Goal: Information Seeking & Learning: Learn about a topic

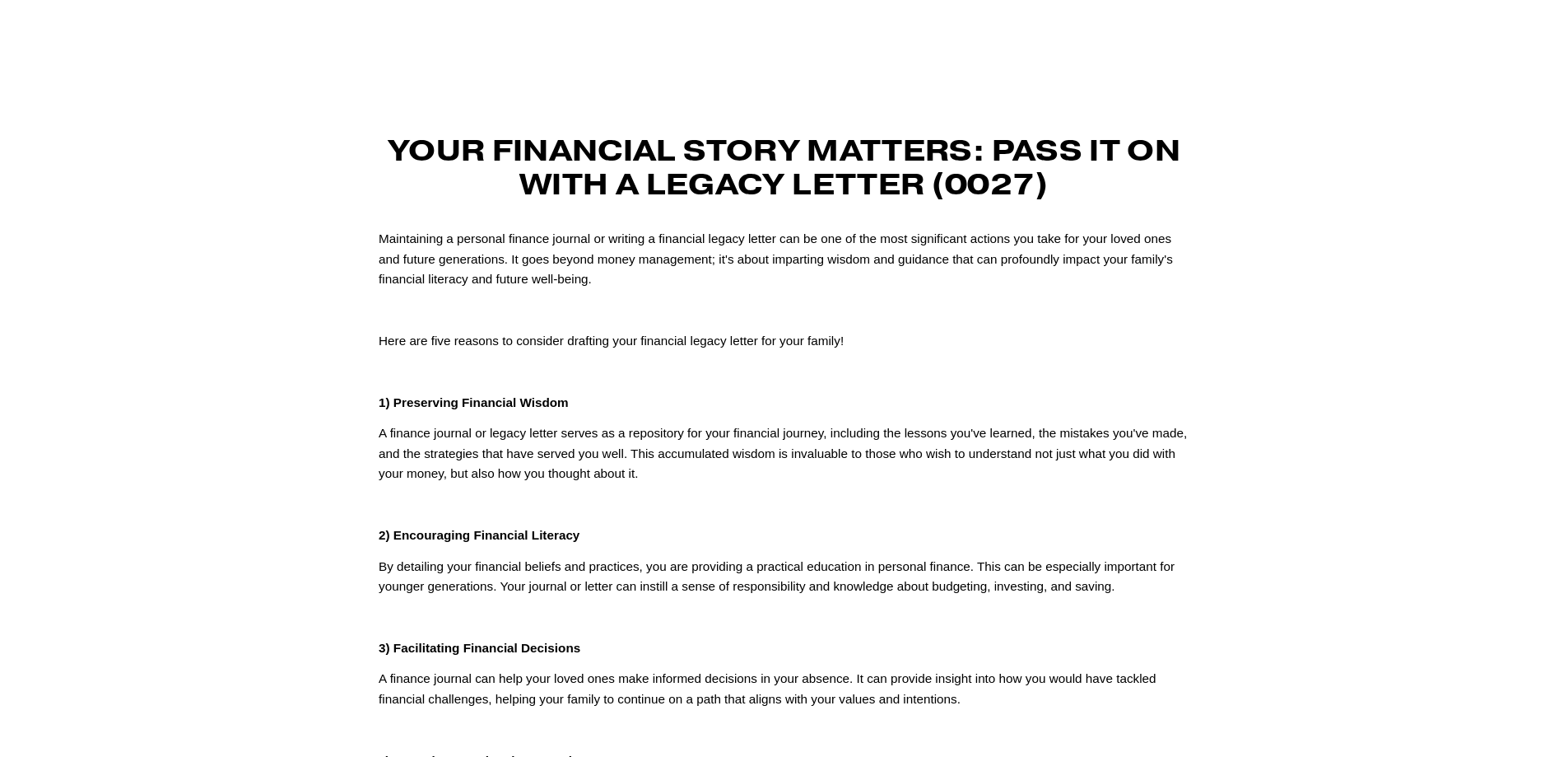
scroll to position [128, 0]
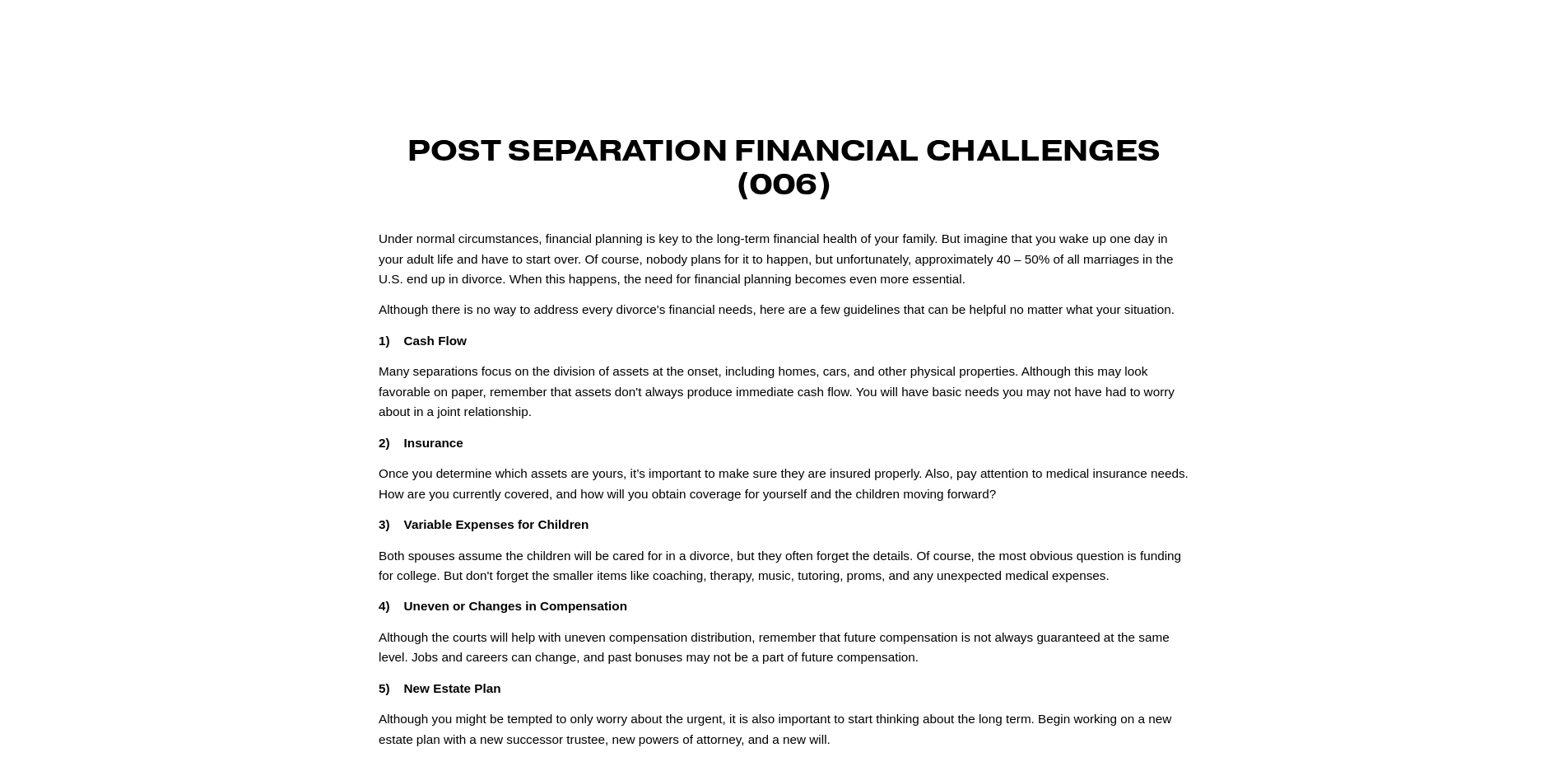
scroll to position [421, 0]
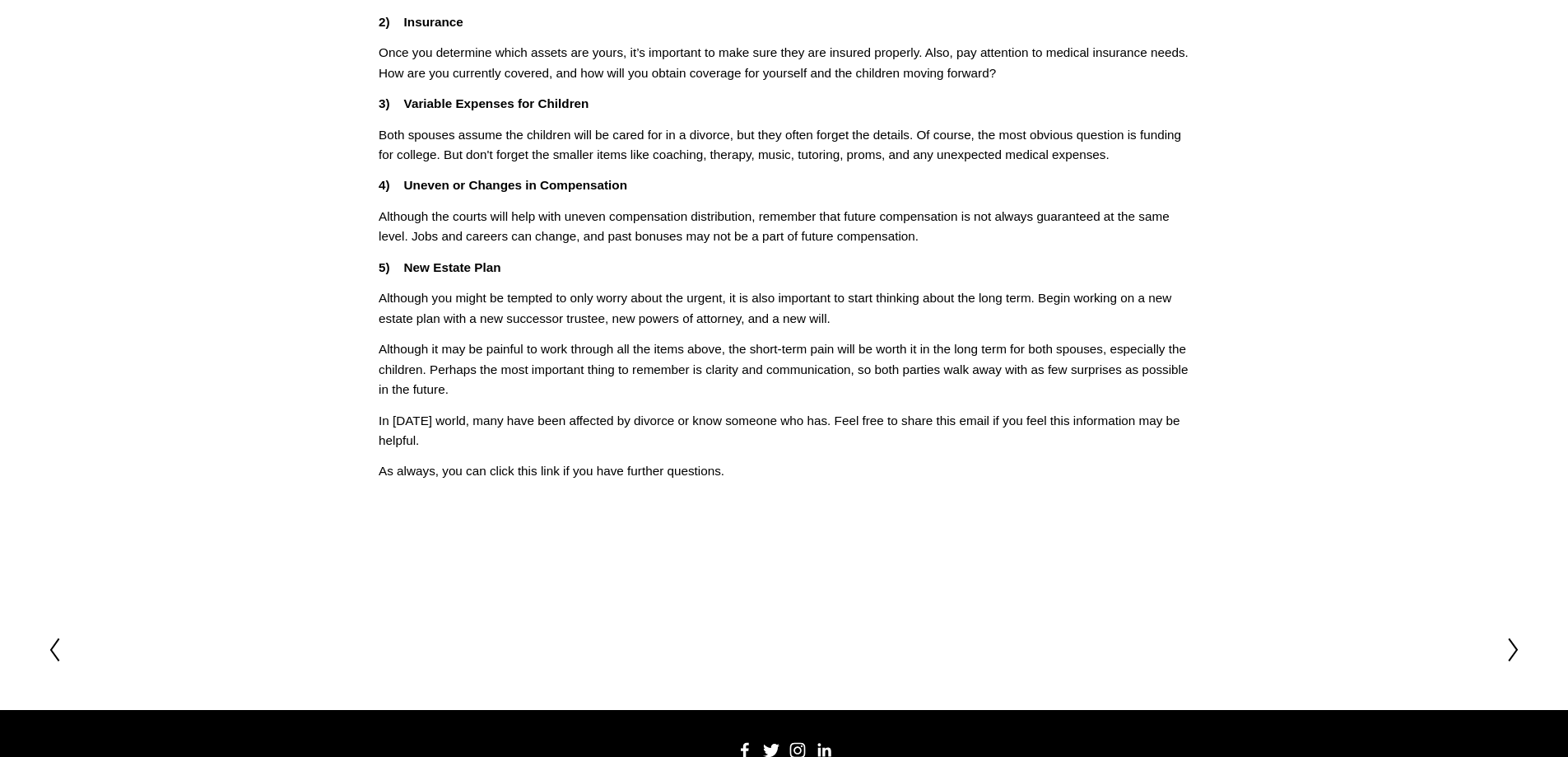
click at [1331, 259] on article "Feb 7 Written By Fletcher Riddle Post Separation Financial Challenges (006) Und…" at bounding box center [784, 119] width 1568 height 941
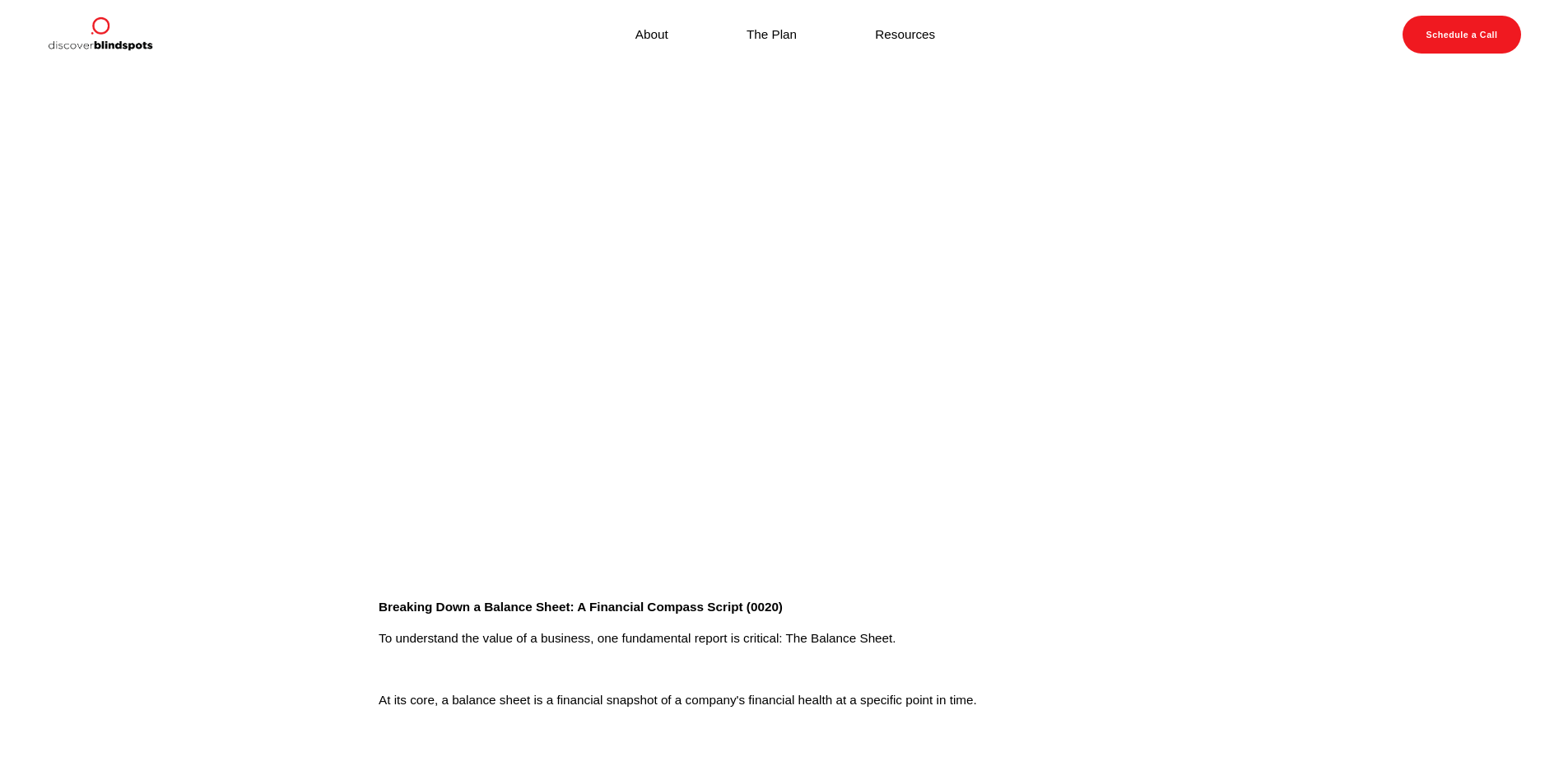
scroll to position [14, 0]
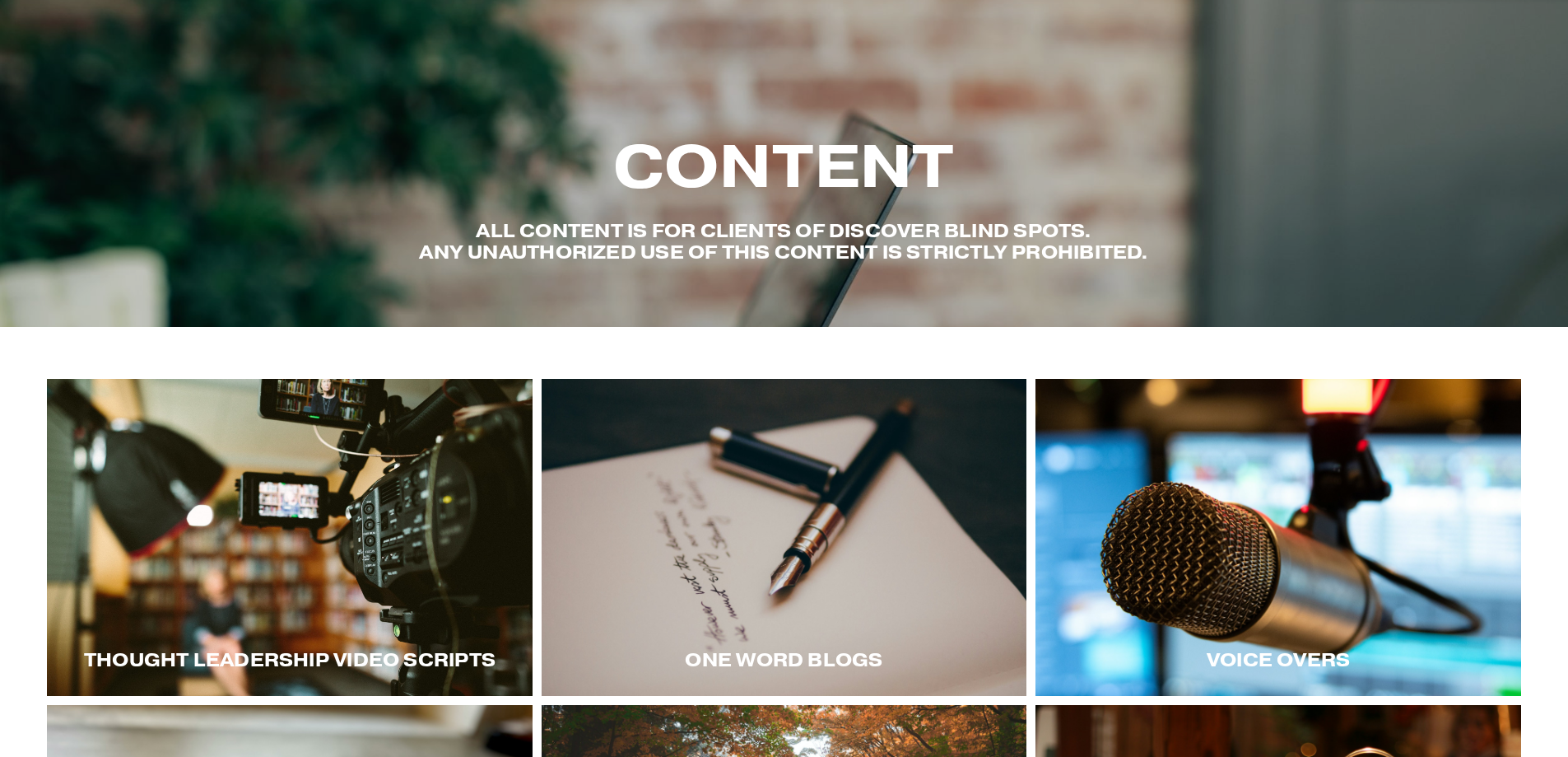
scroll to position [190, 0]
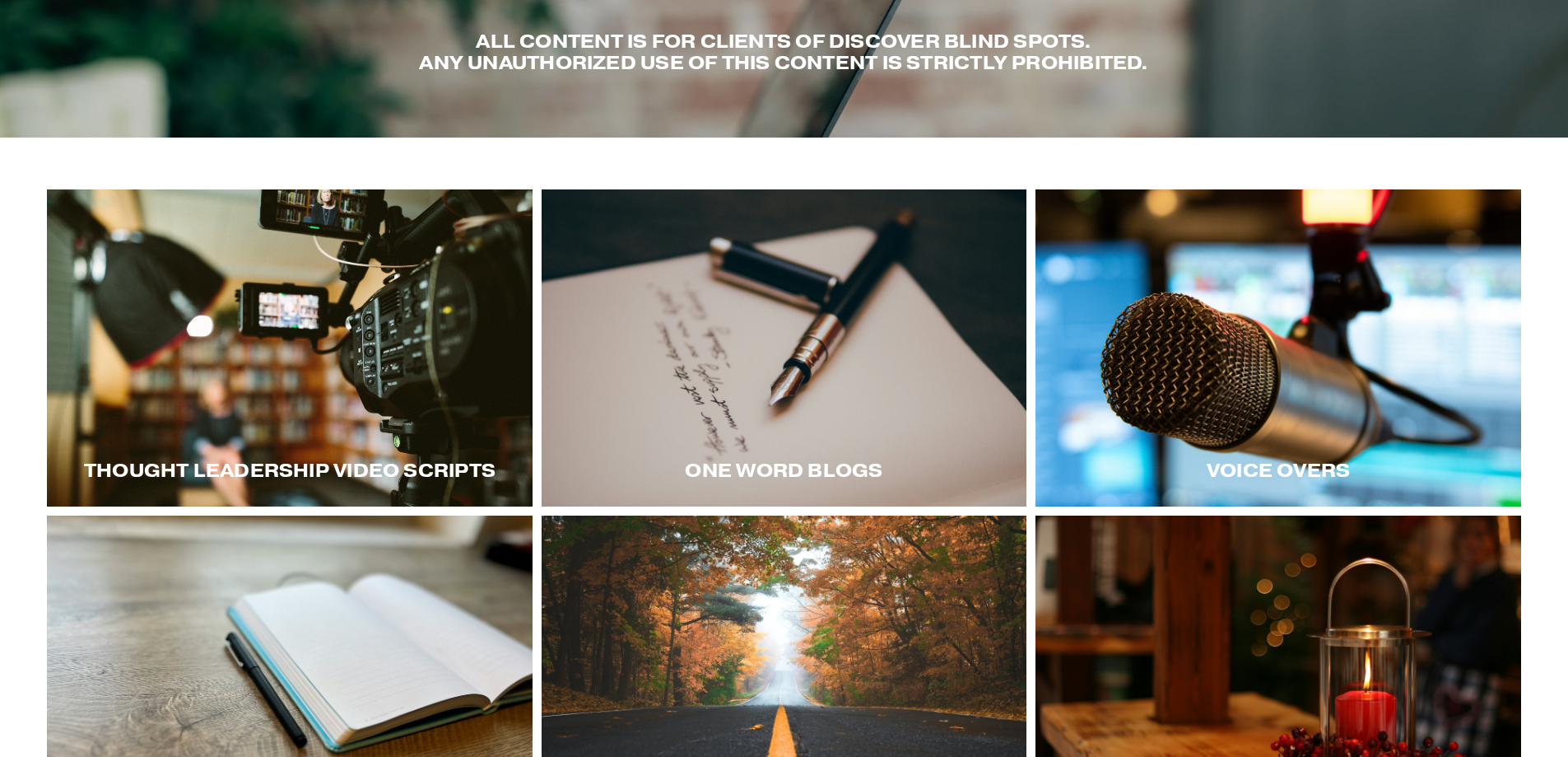
click at [1525, 463] on div "Thought LEadership Video Scripts One word blogs" at bounding box center [784, 531] width 1568 height 684
click at [1393, 441] on div "Voice Overs" at bounding box center [1279, 470] width 486 height 72
click at [1262, 396] on div at bounding box center [1279, 348] width 486 height 317
click at [1169, 368] on div at bounding box center [1279, 348] width 486 height 317
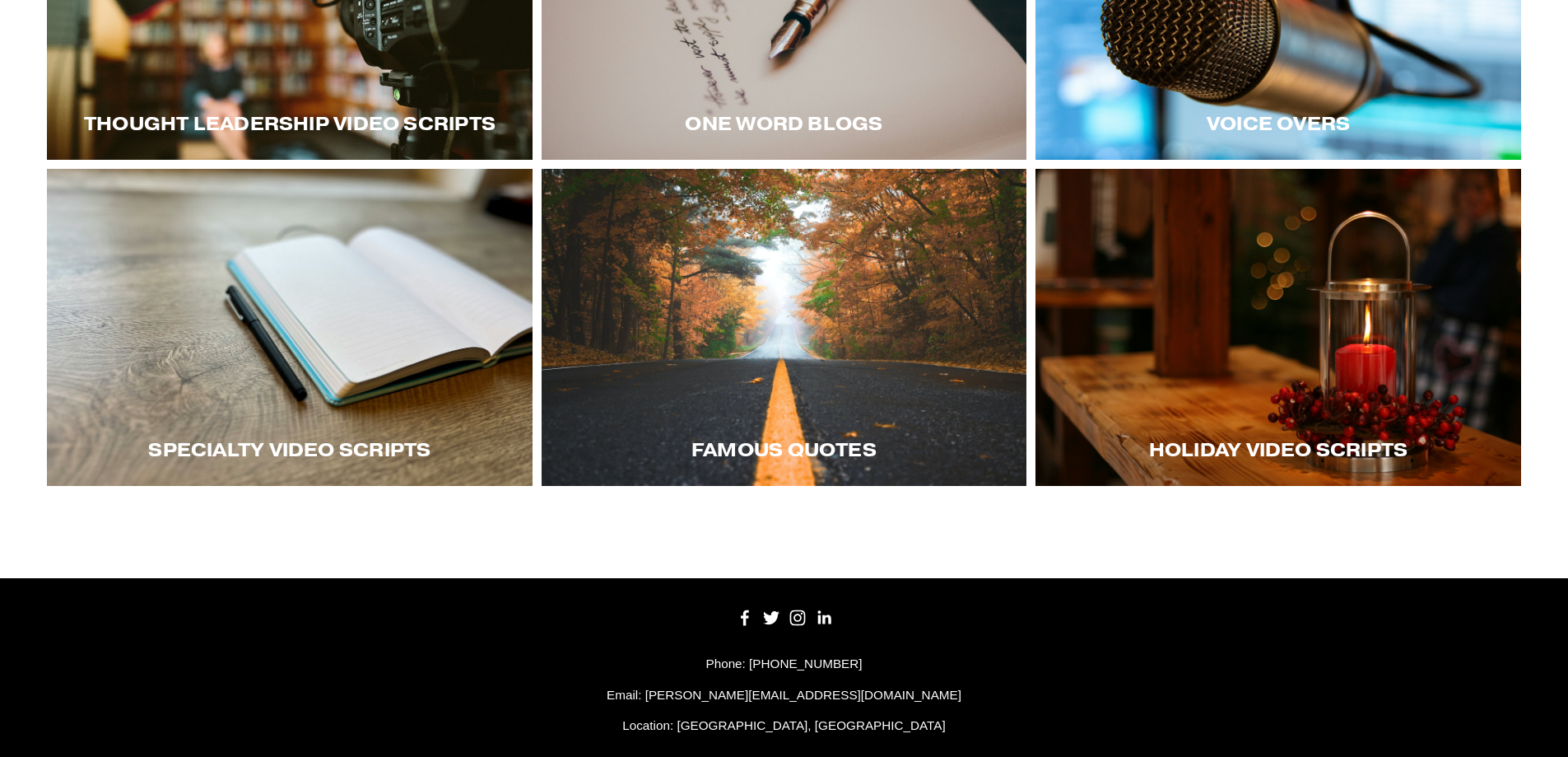
scroll to position [556, 0]
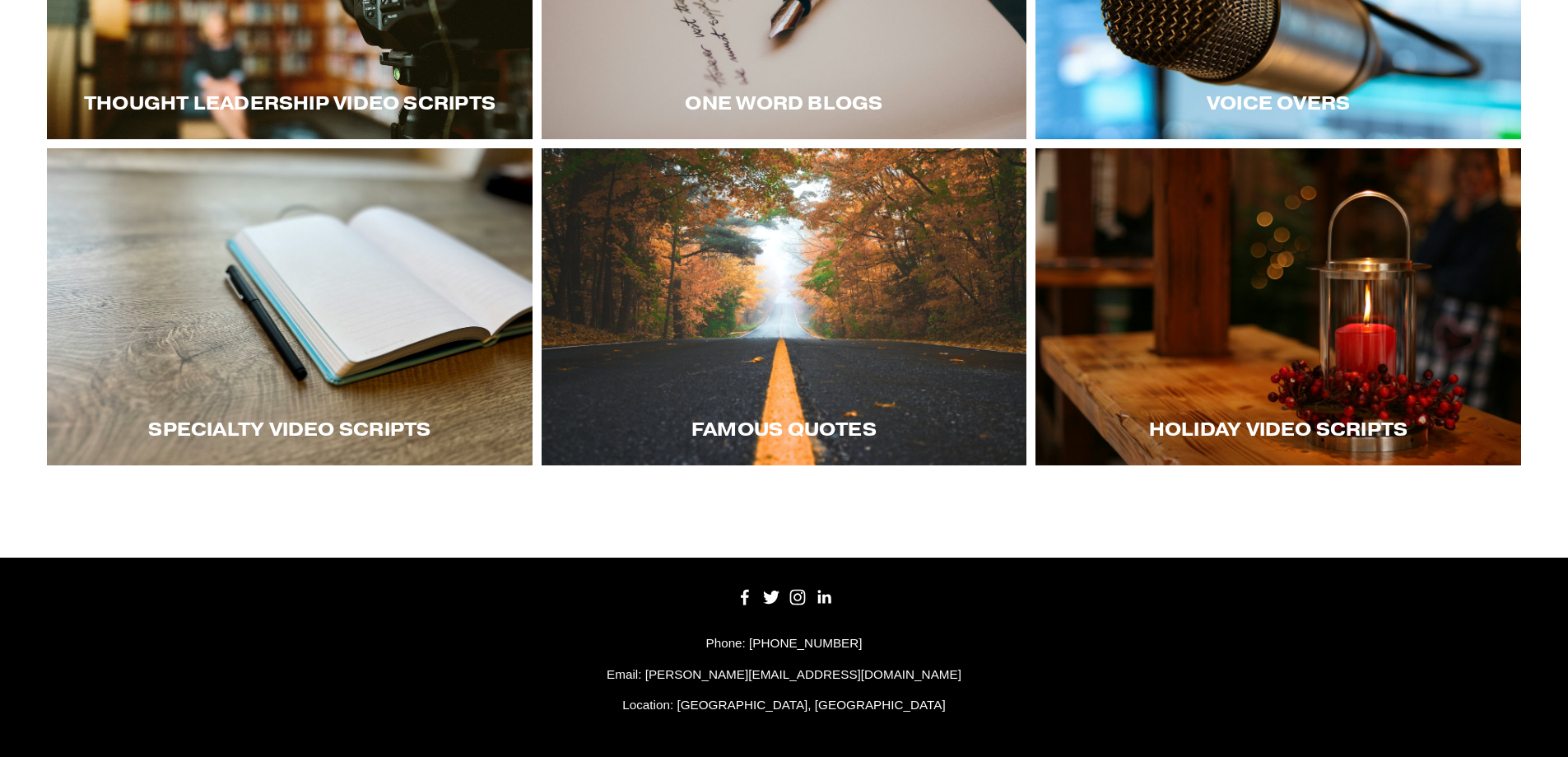
click at [1287, 344] on div at bounding box center [1279, 306] width 486 height 317
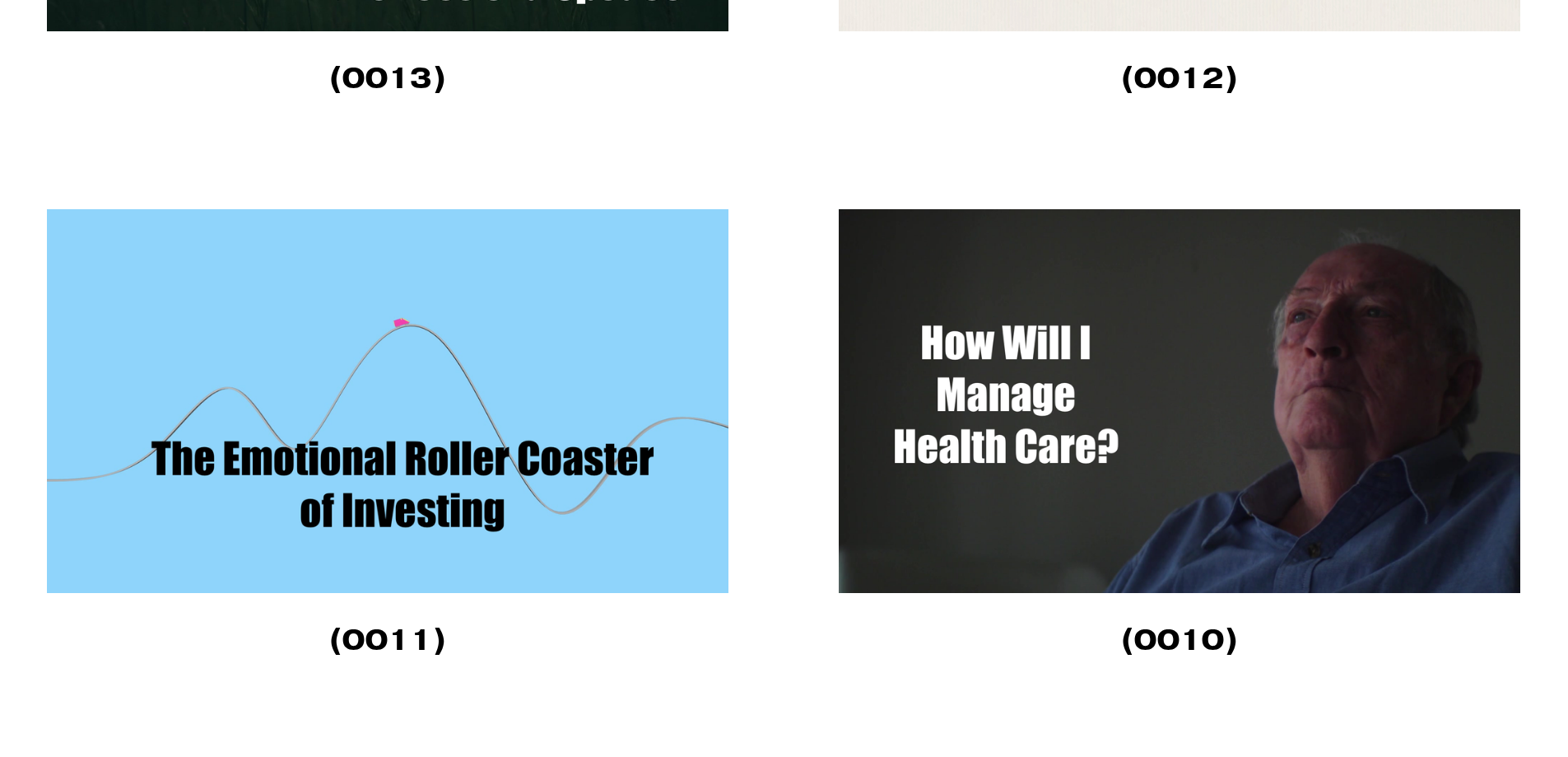
scroll to position [5429, 0]
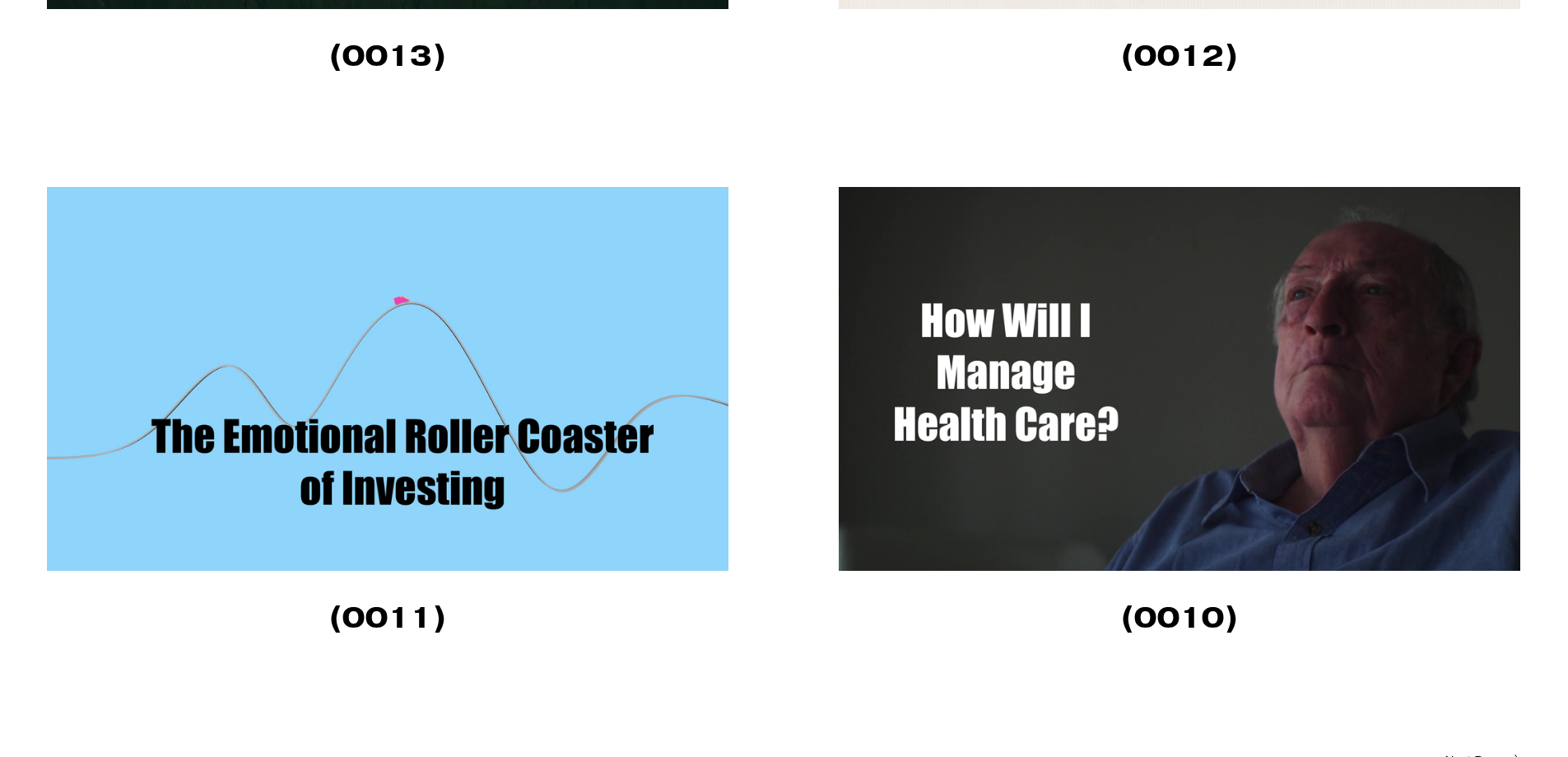
click at [410, 448] on img at bounding box center [387, 378] width 682 height 384
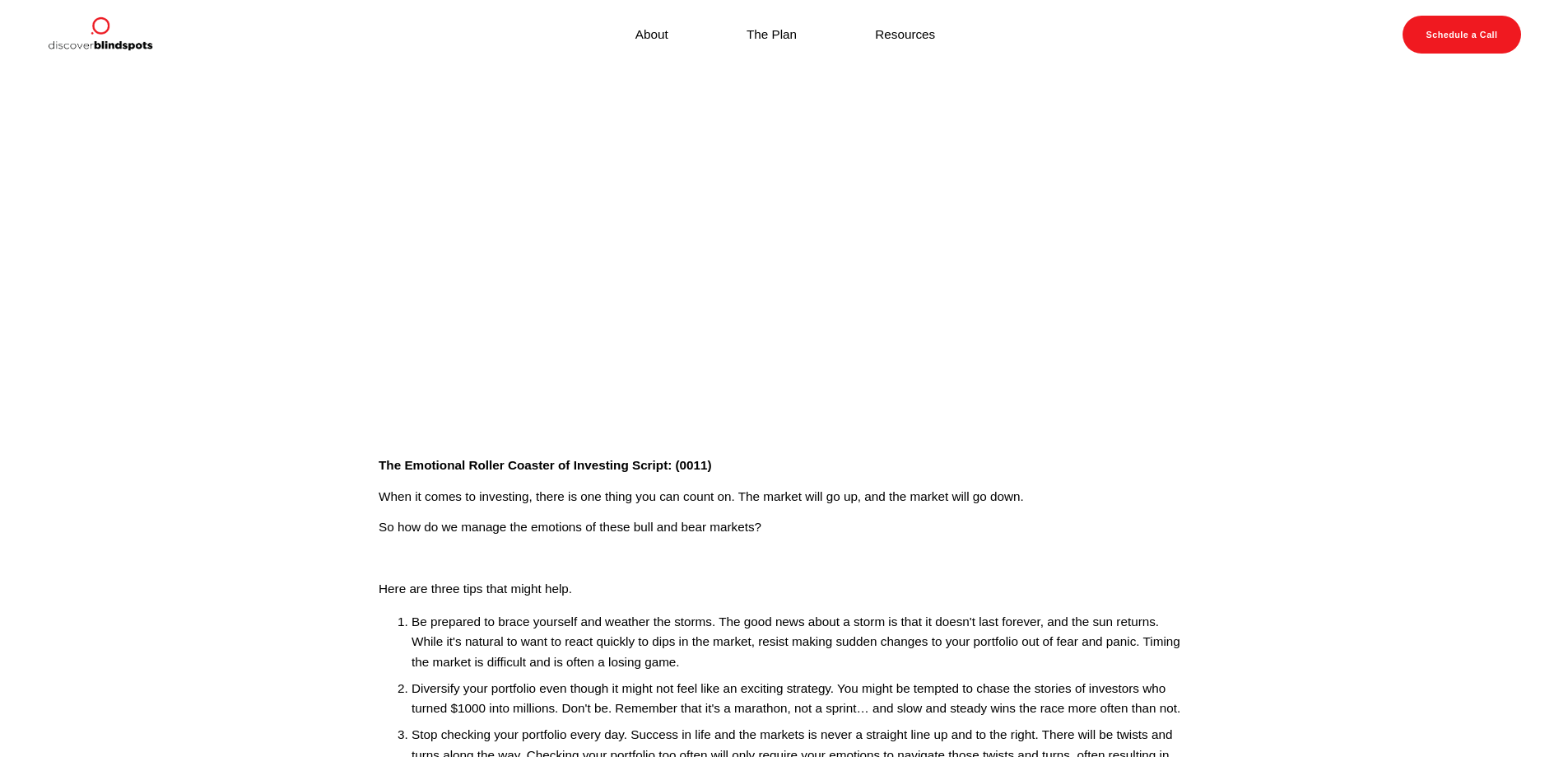
scroll to position [157, 0]
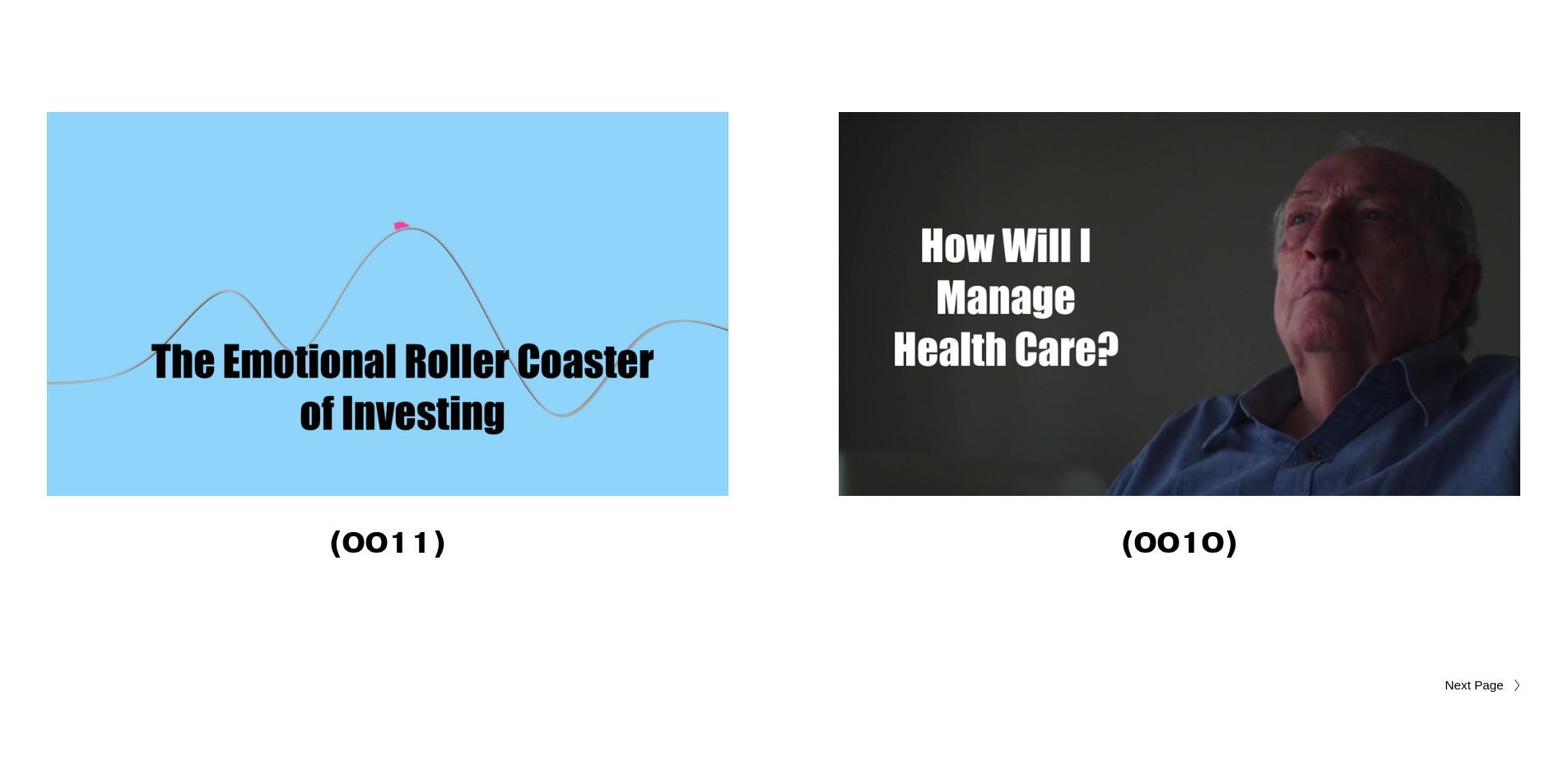
scroll to position [5481, 0]
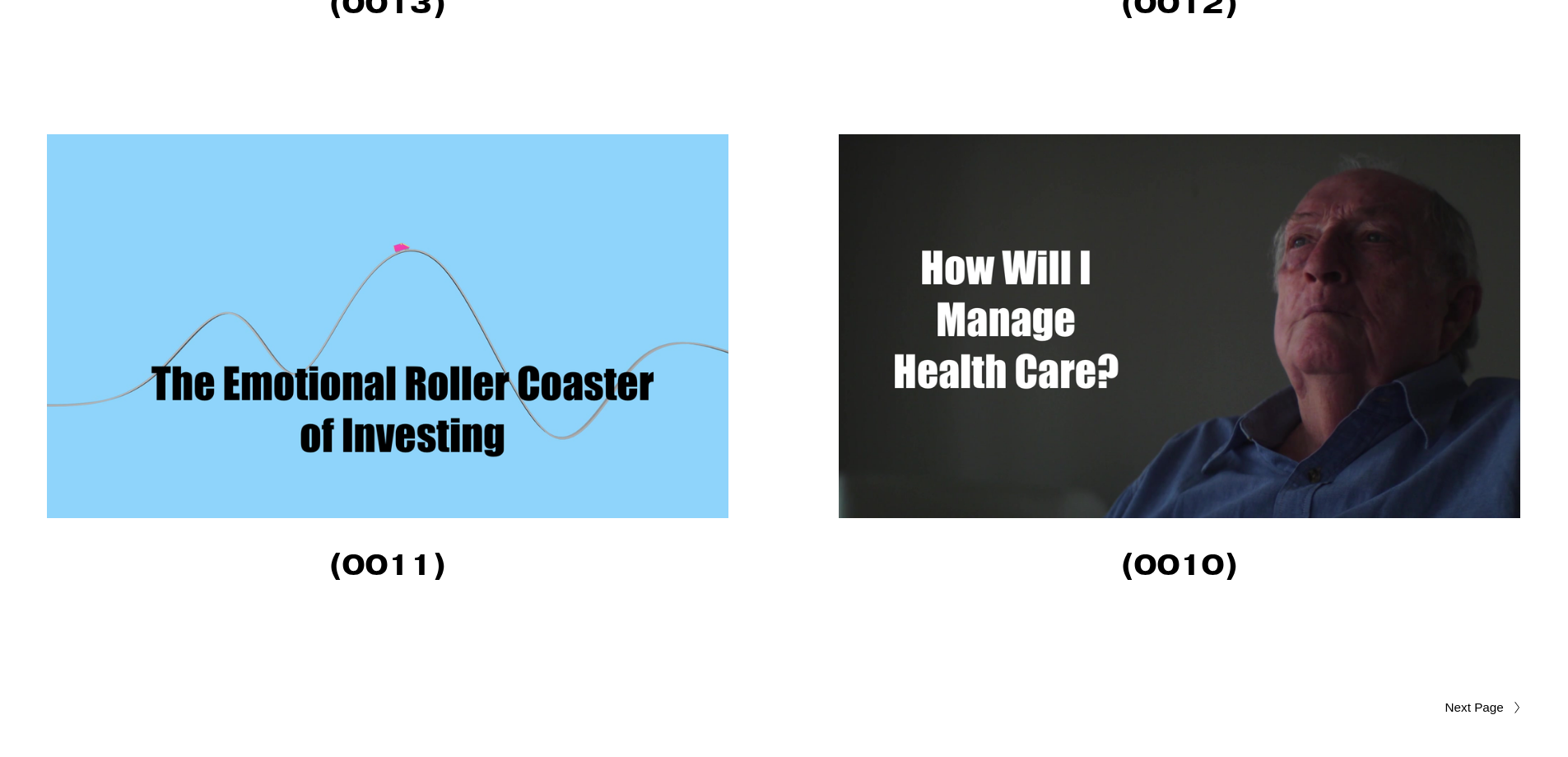
click at [1041, 418] on img at bounding box center [1180, 326] width 682 height 384
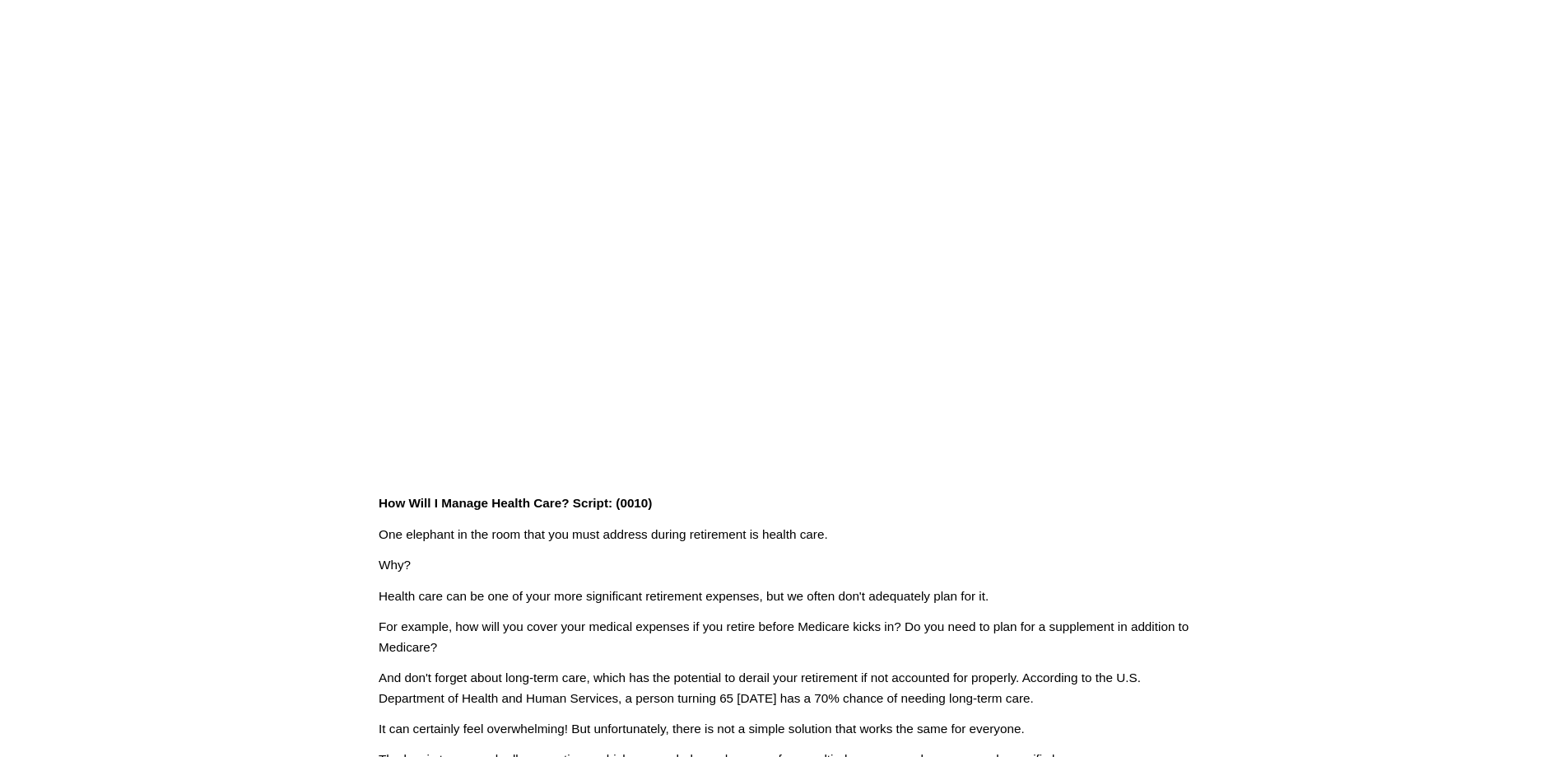
scroll to position [121, 0]
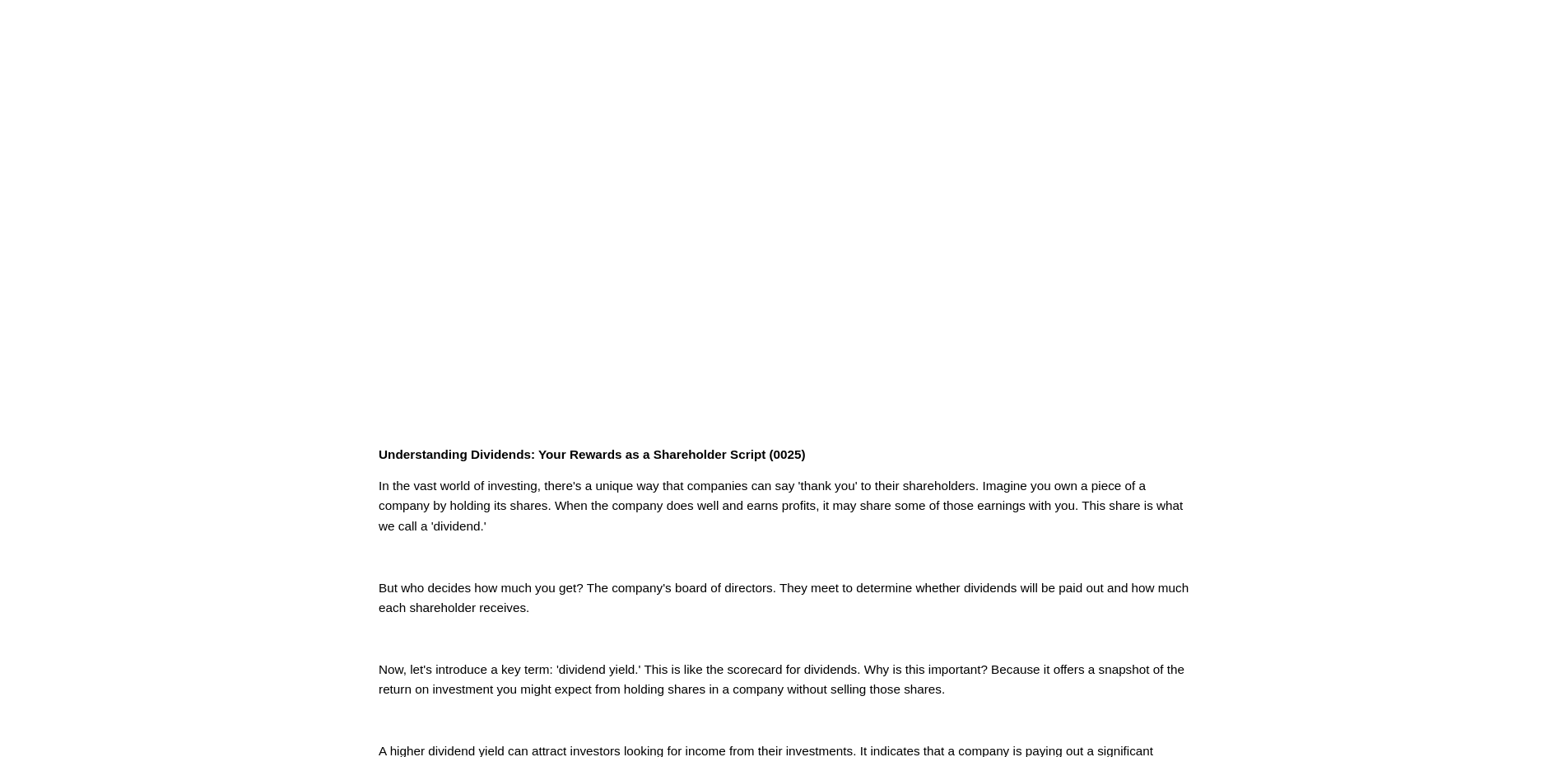
scroll to position [174, 0]
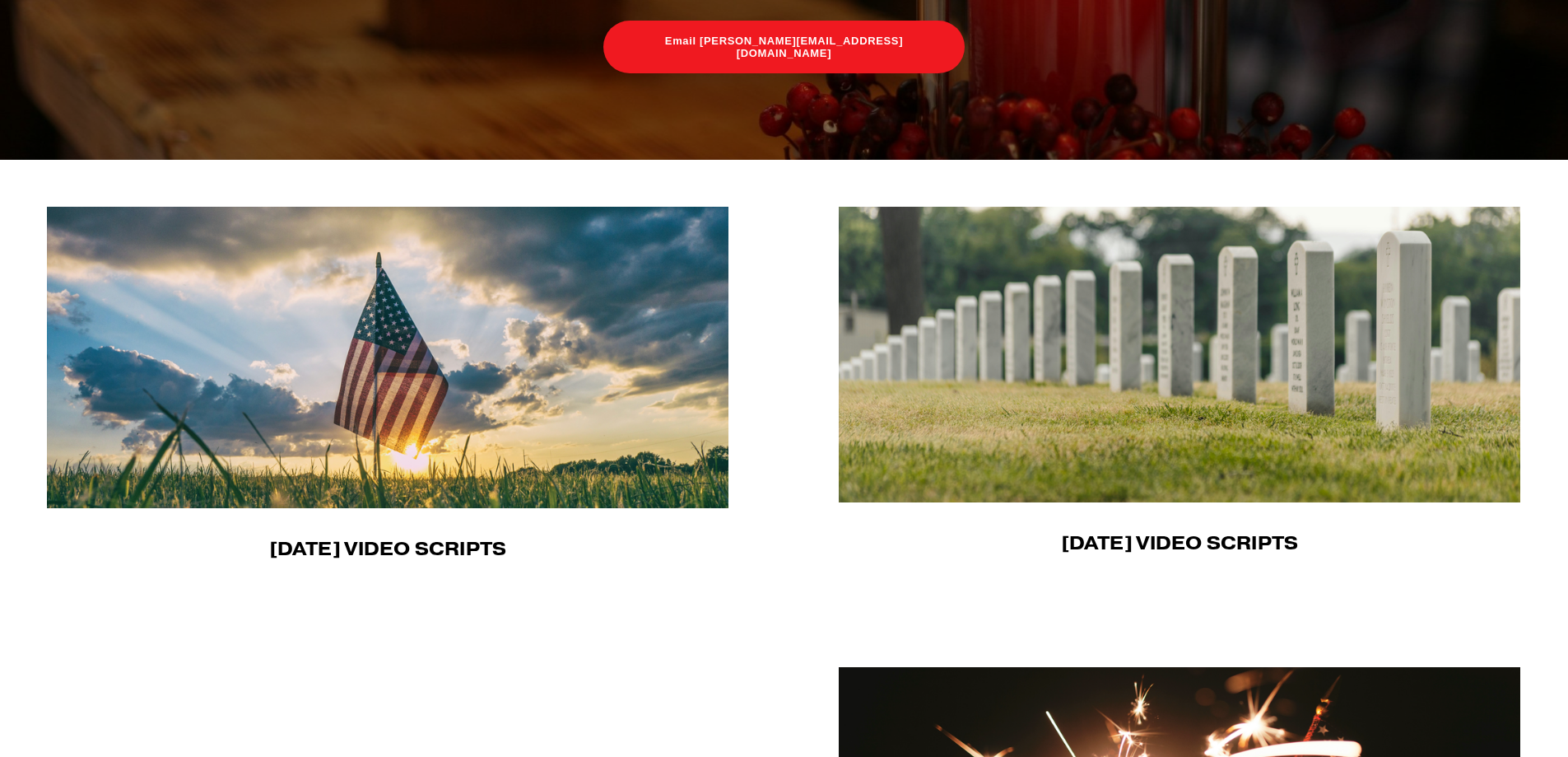
scroll to position [383, 0]
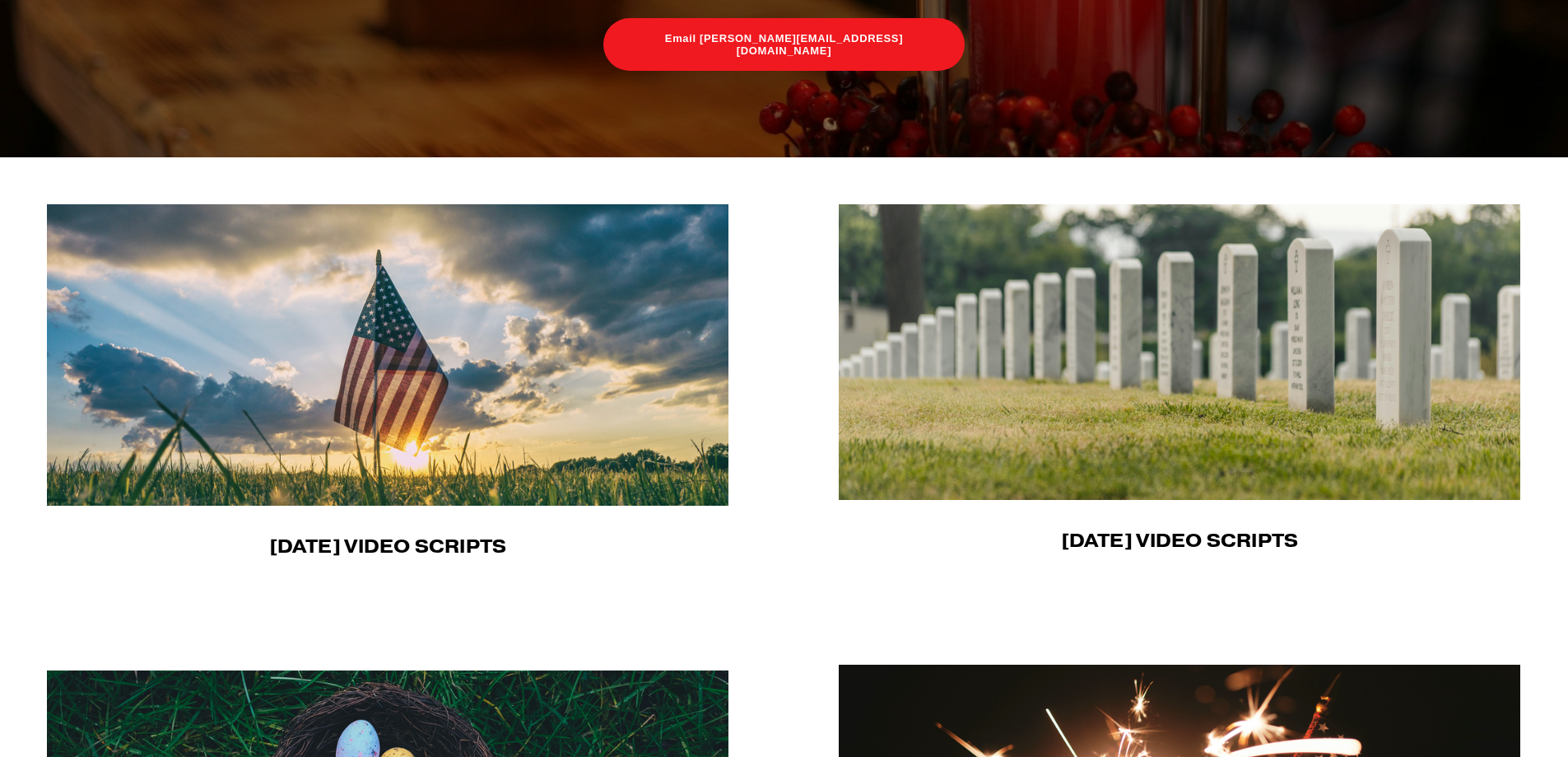
click at [1175, 388] on img at bounding box center [1180, 351] width 682 height 295
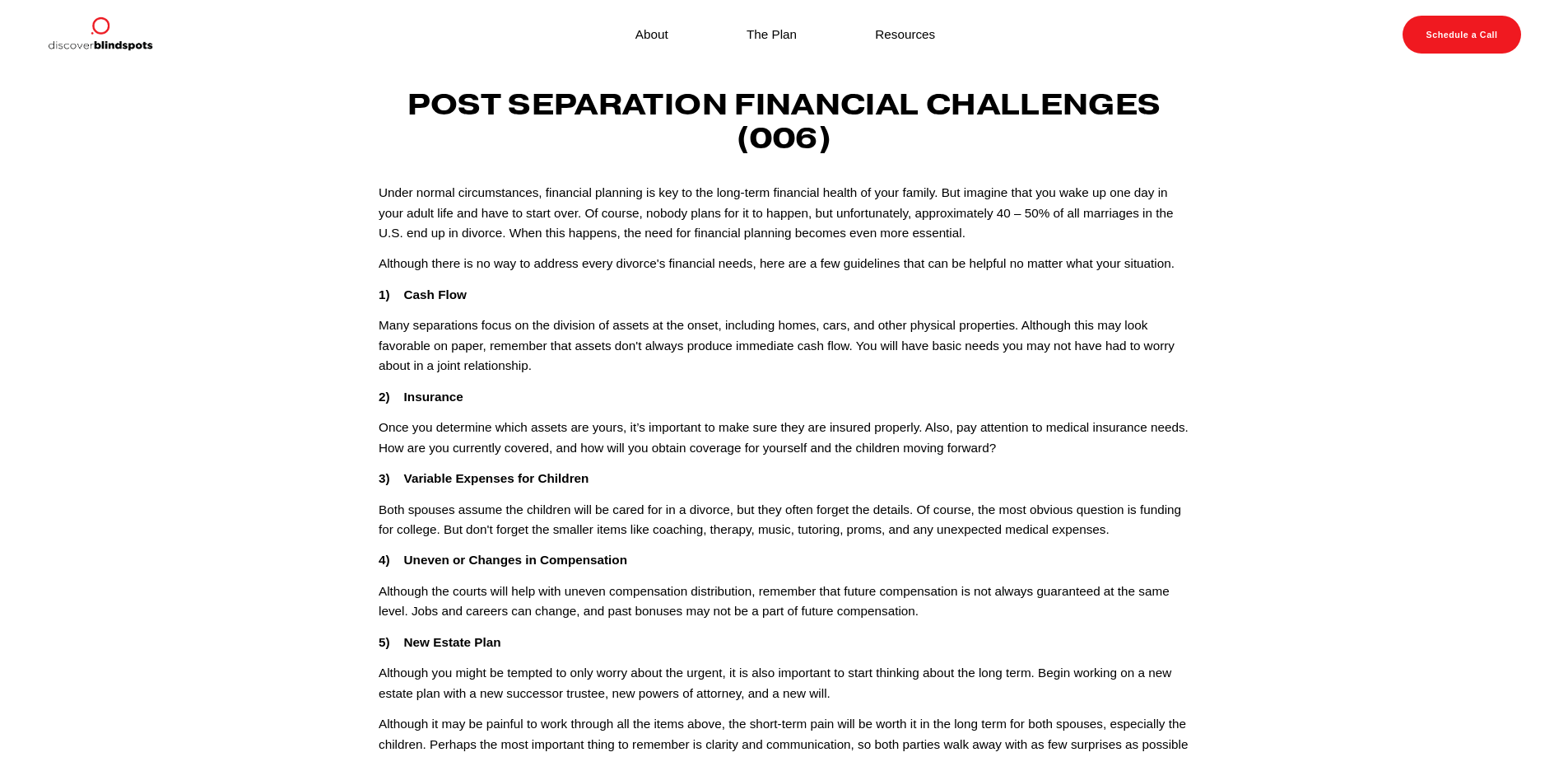
scroll to position [42, 0]
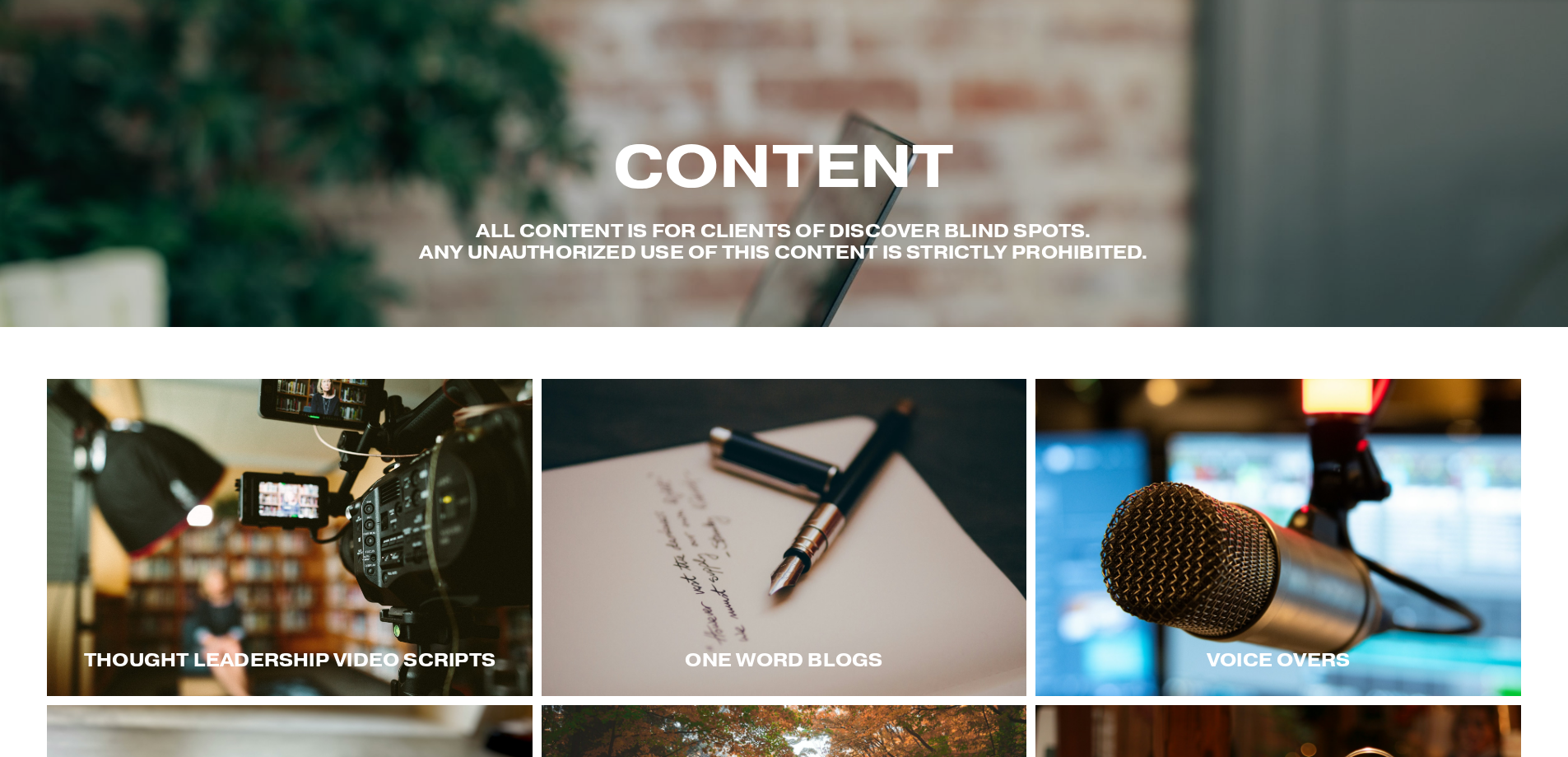
scroll to position [556, 0]
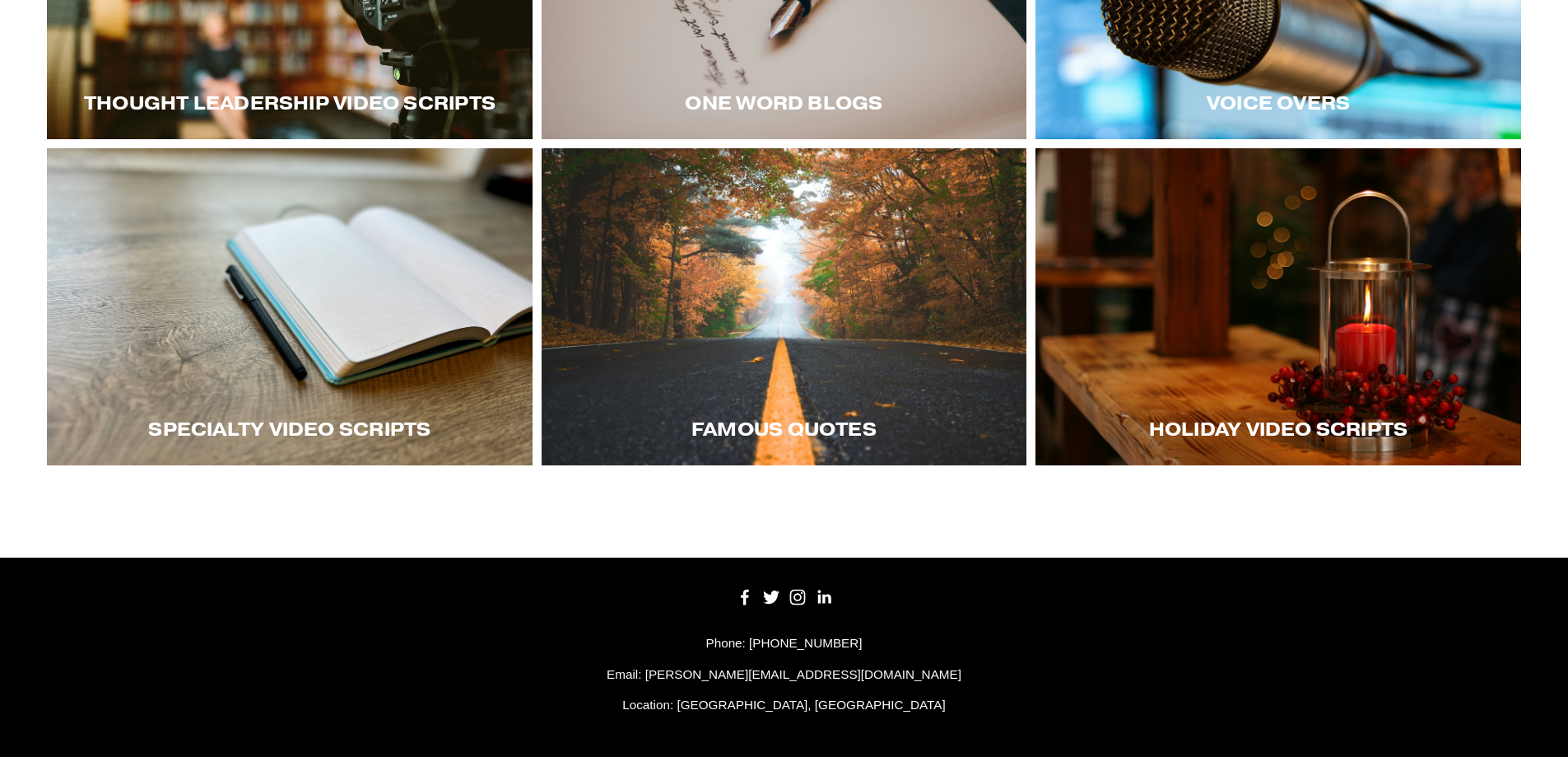
click at [322, 83] on div "Thought LEadership Video Scripts" at bounding box center [290, 103] width 486 height 72
click at [324, 70] on div "Thought LEadership Video Scripts" at bounding box center [290, 103] width 486 height 72
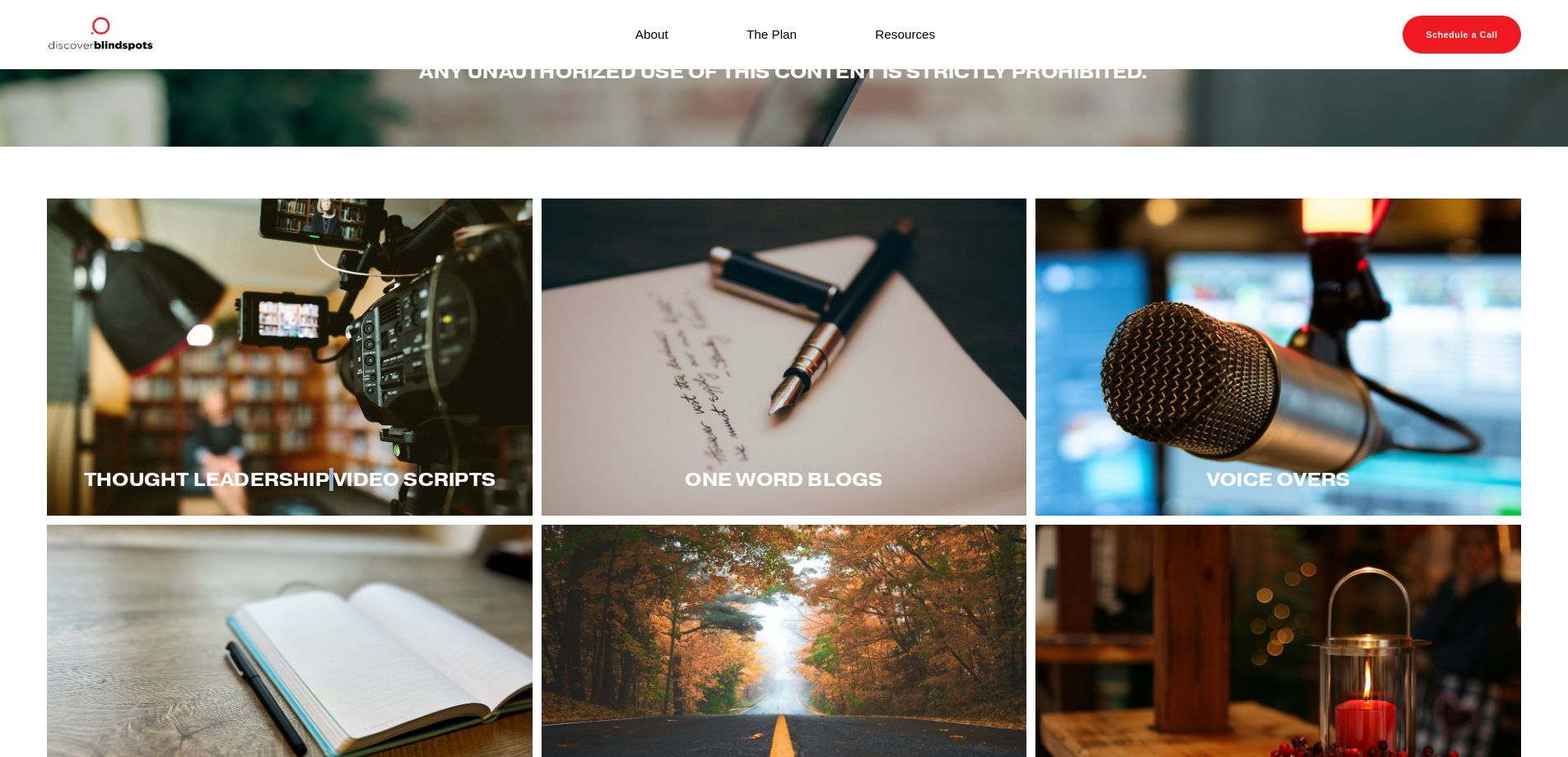
scroll to position [179, 0]
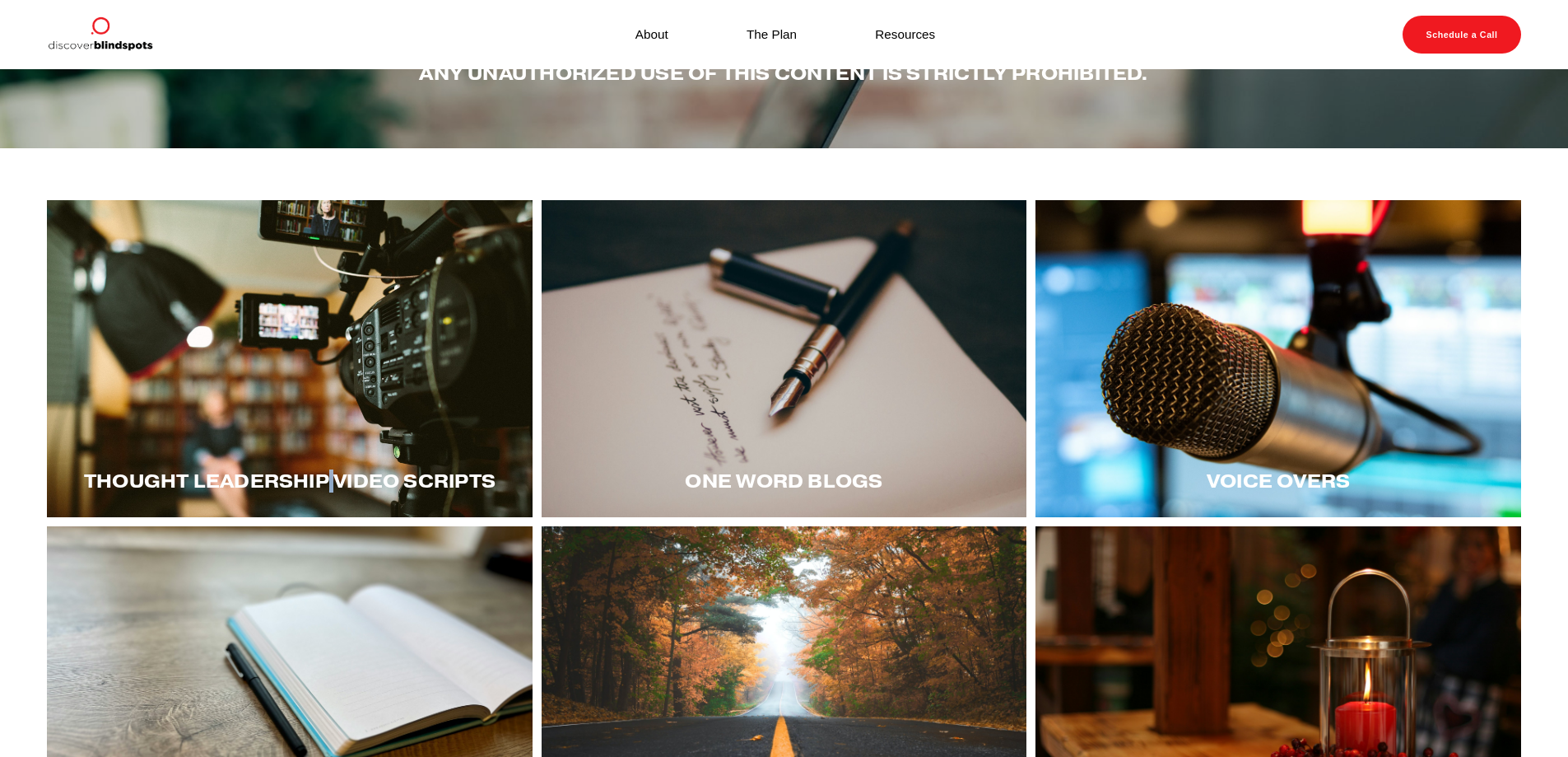
click at [262, 359] on div at bounding box center [290, 358] width 486 height 317
click at [339, 359] on div at bounding box center [290, 358] width 486 height 317
click at [1219, 412] on div at bounding box center [1279, 358] width 486 height 317
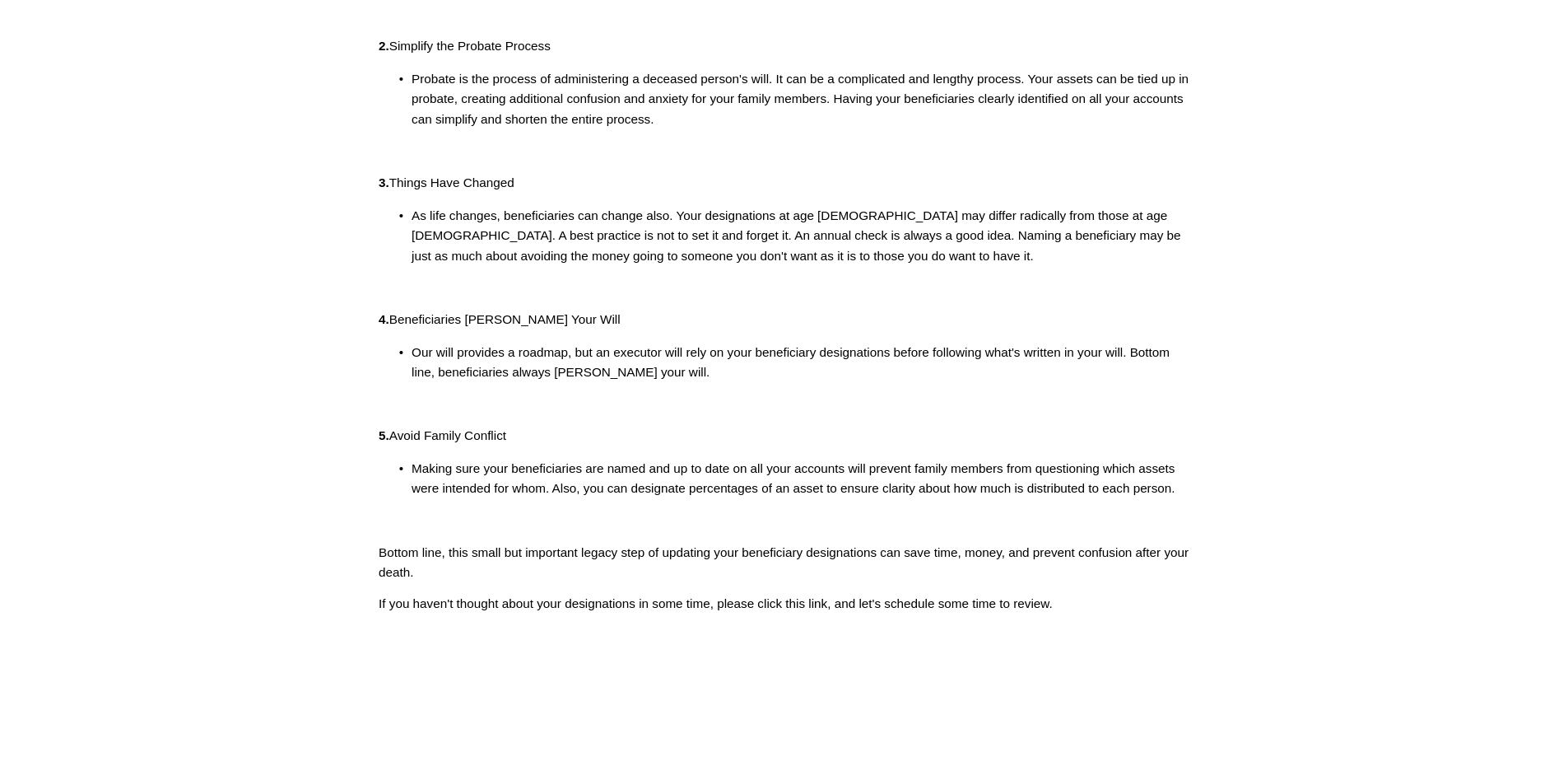
scroll to position [475, 0]
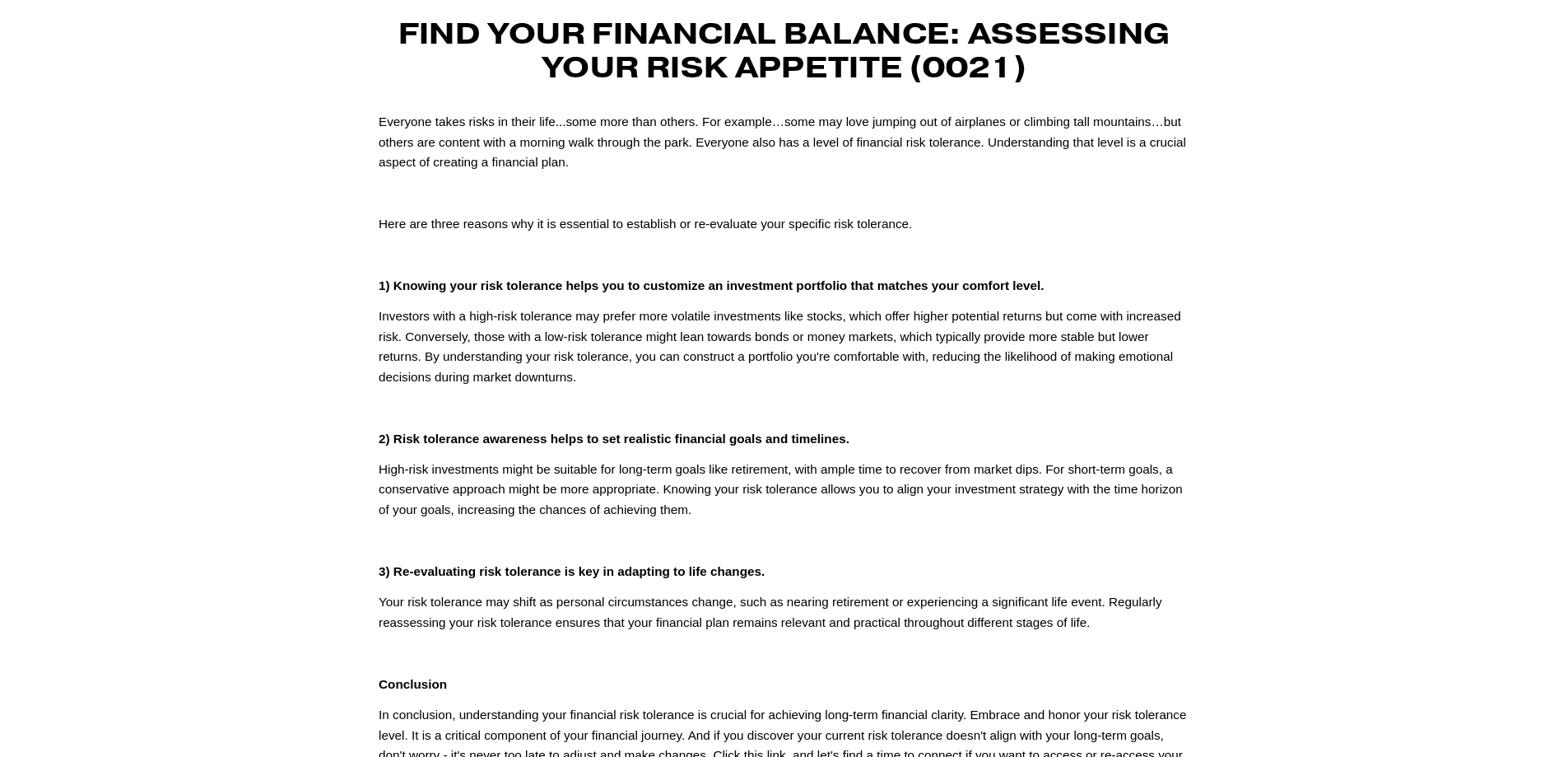
scroll to position [120, 0]
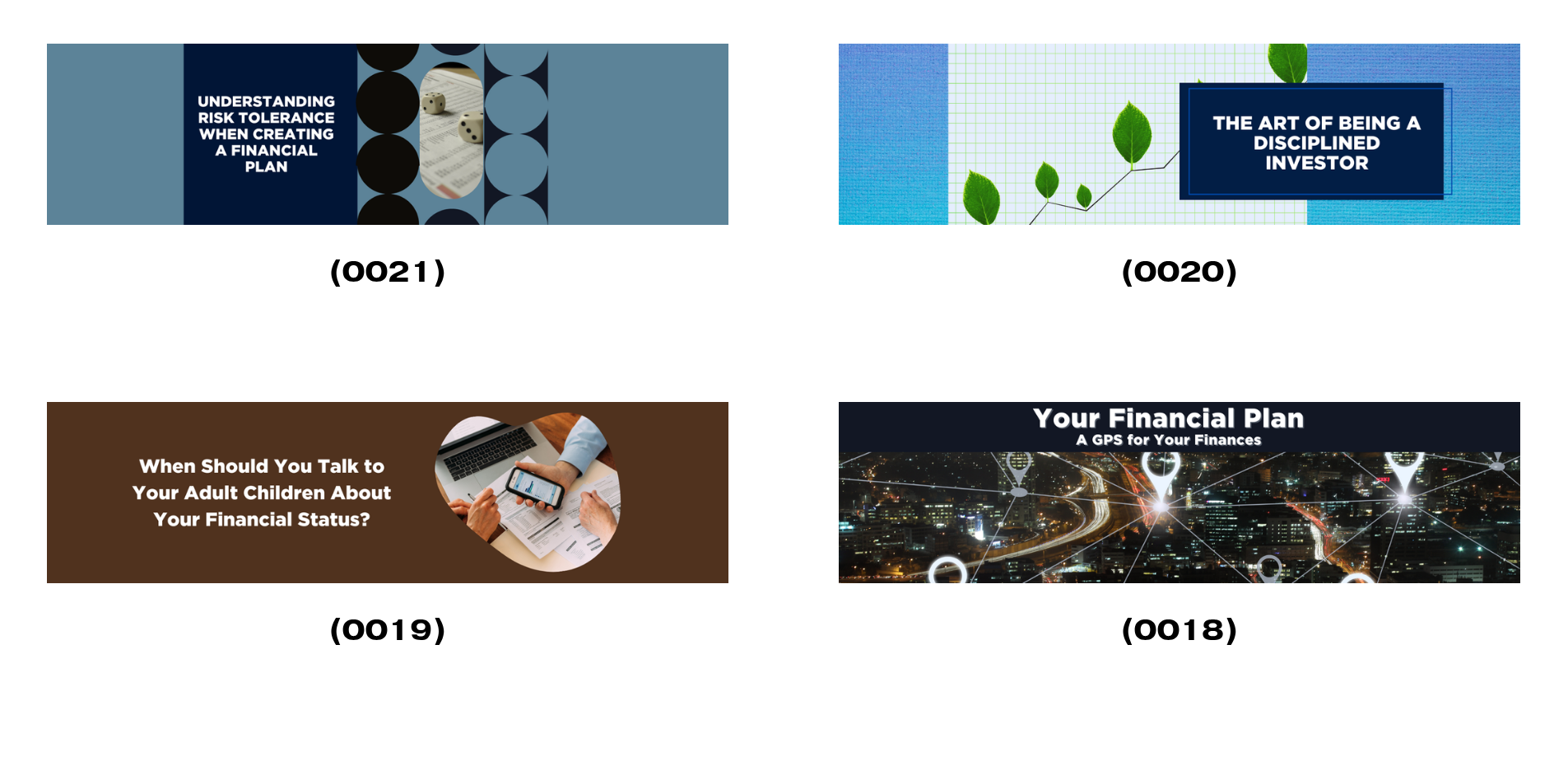
scroll to position [2120, 0]
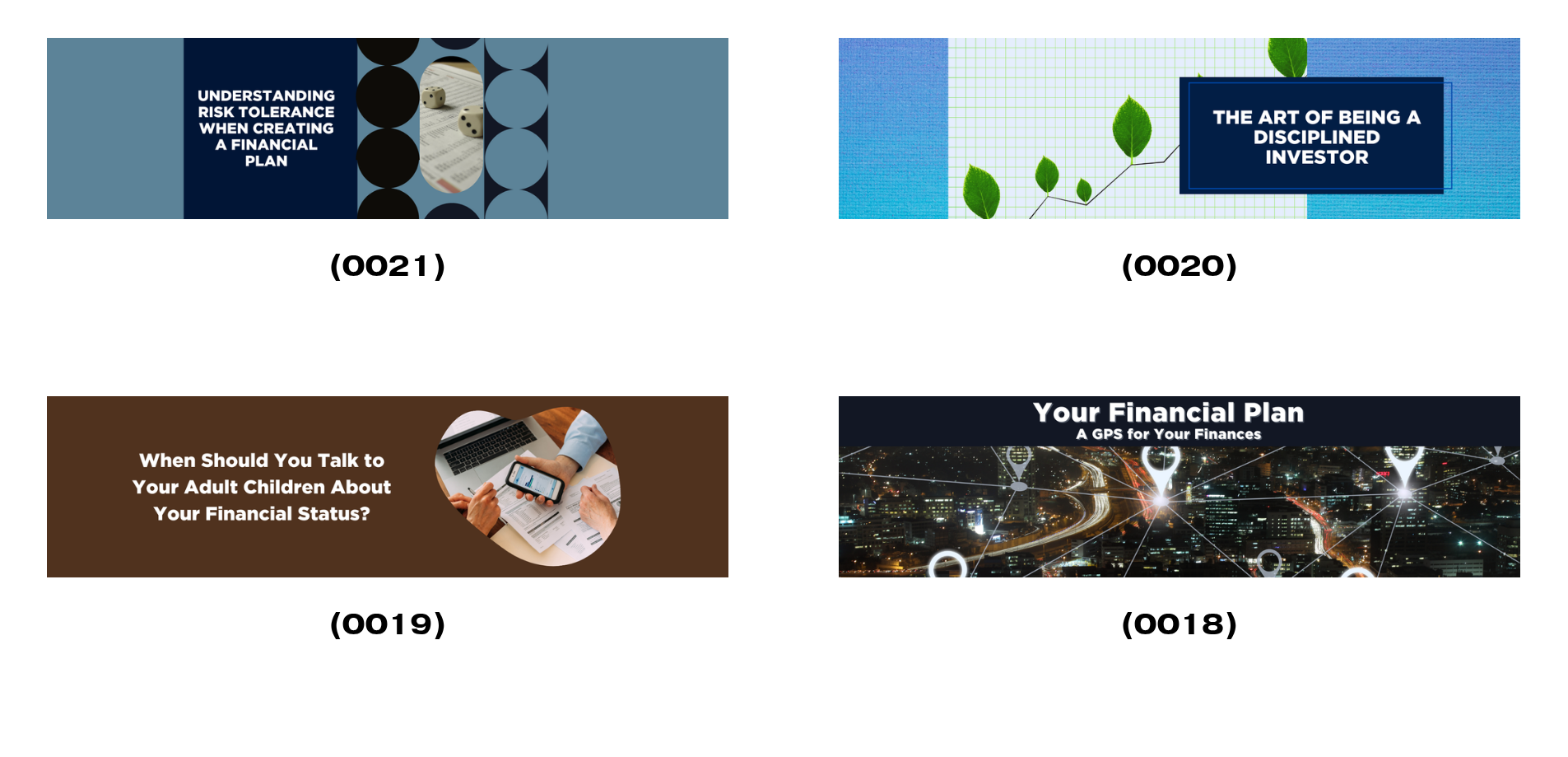
click at [219, 477] on img at bounding box center [387, 486] width 682 height 182
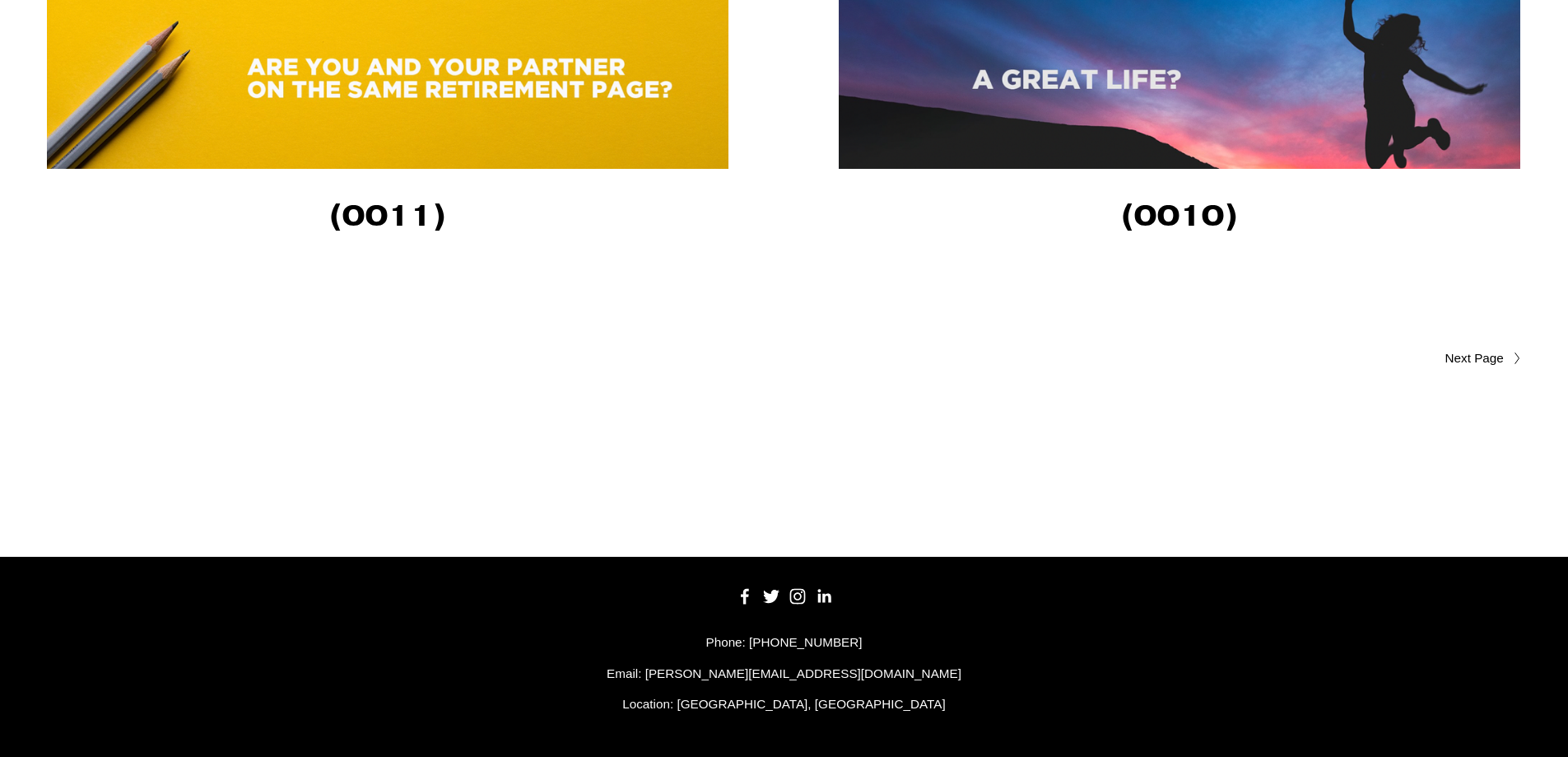
scroll to position [3956, 0]
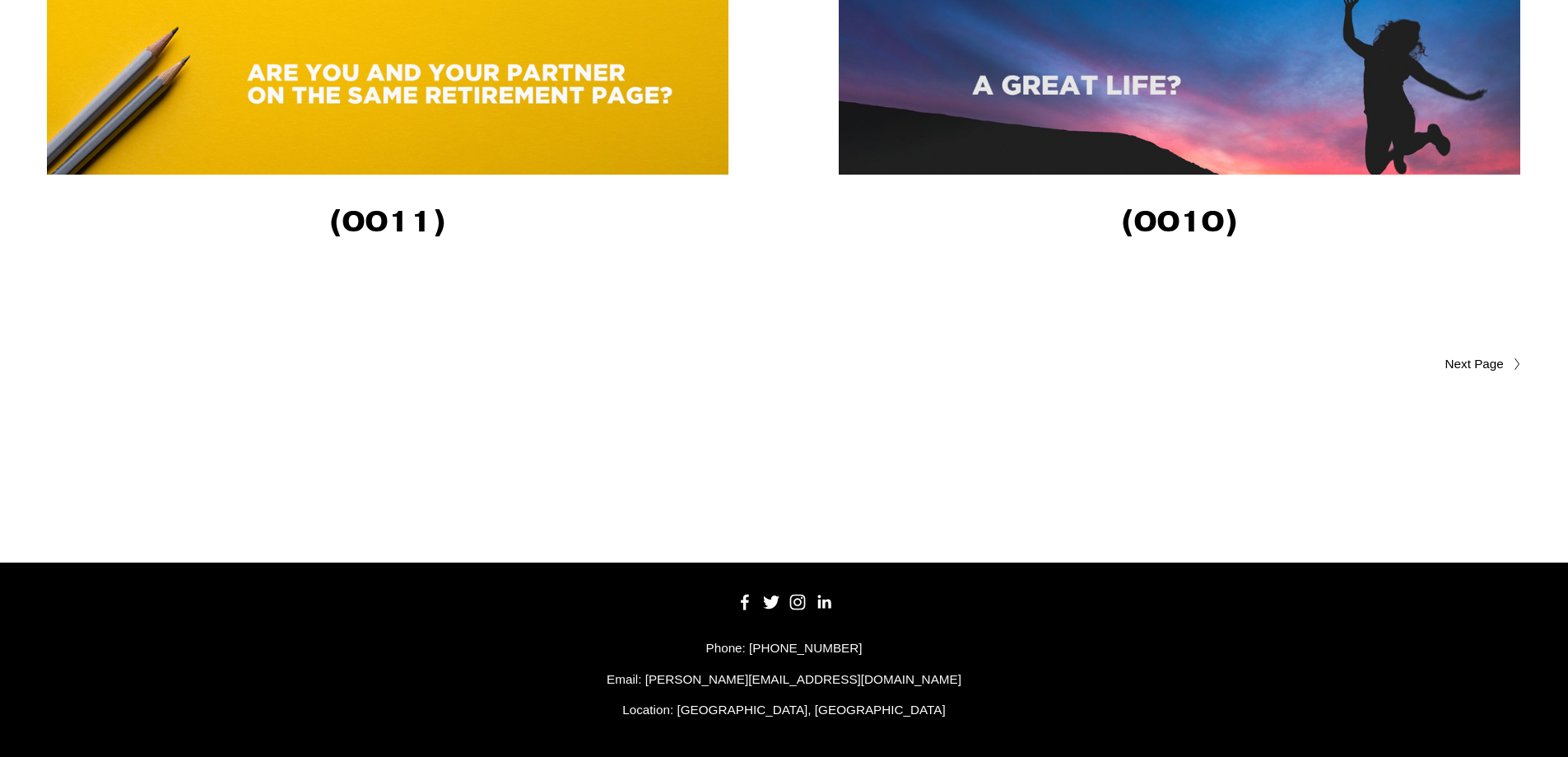
click at [1475, 374] on span "Older Posts" at bounding box center [1442, 364] width 125 height 20
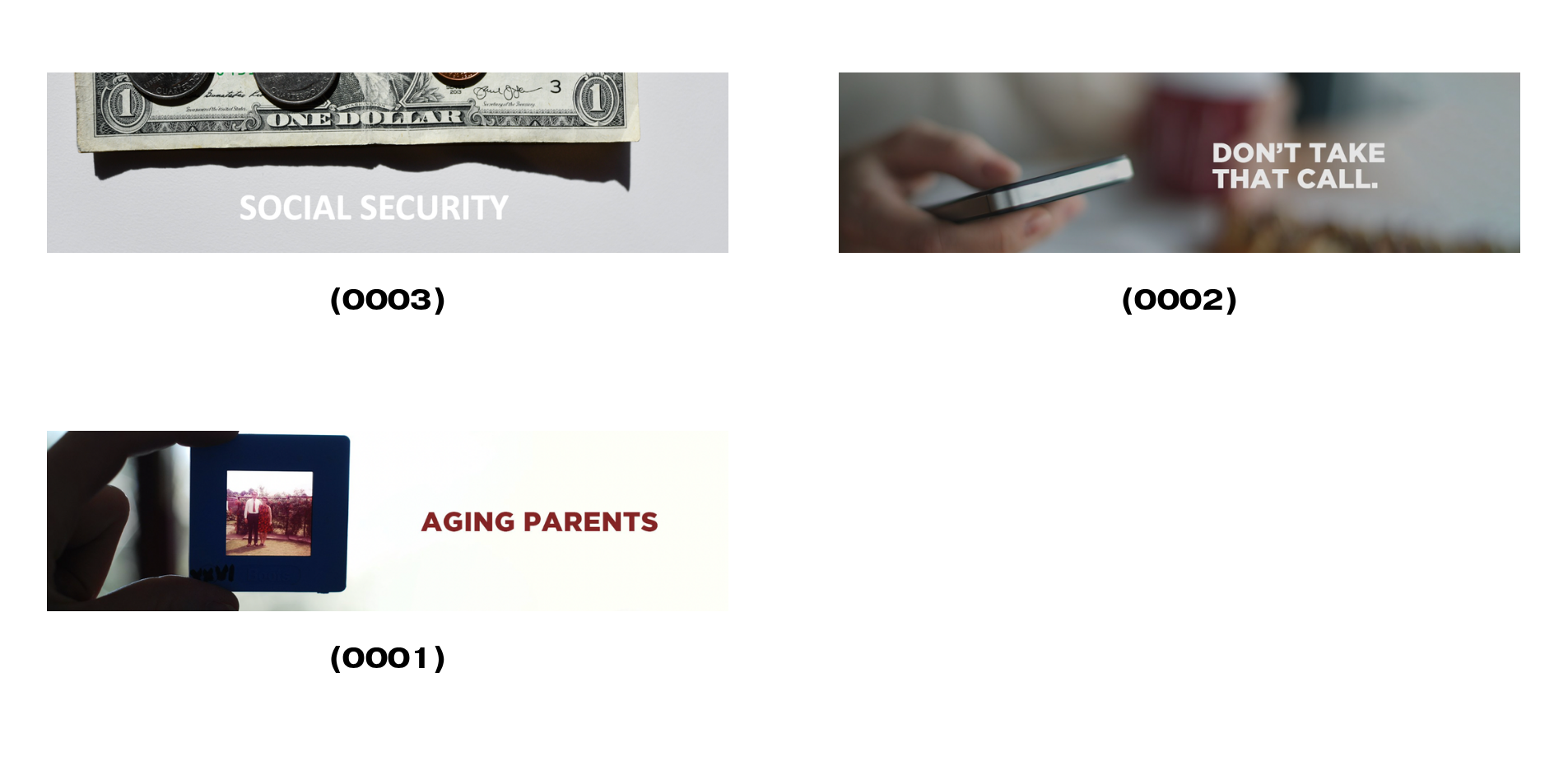
scroll to position [1731, 0]
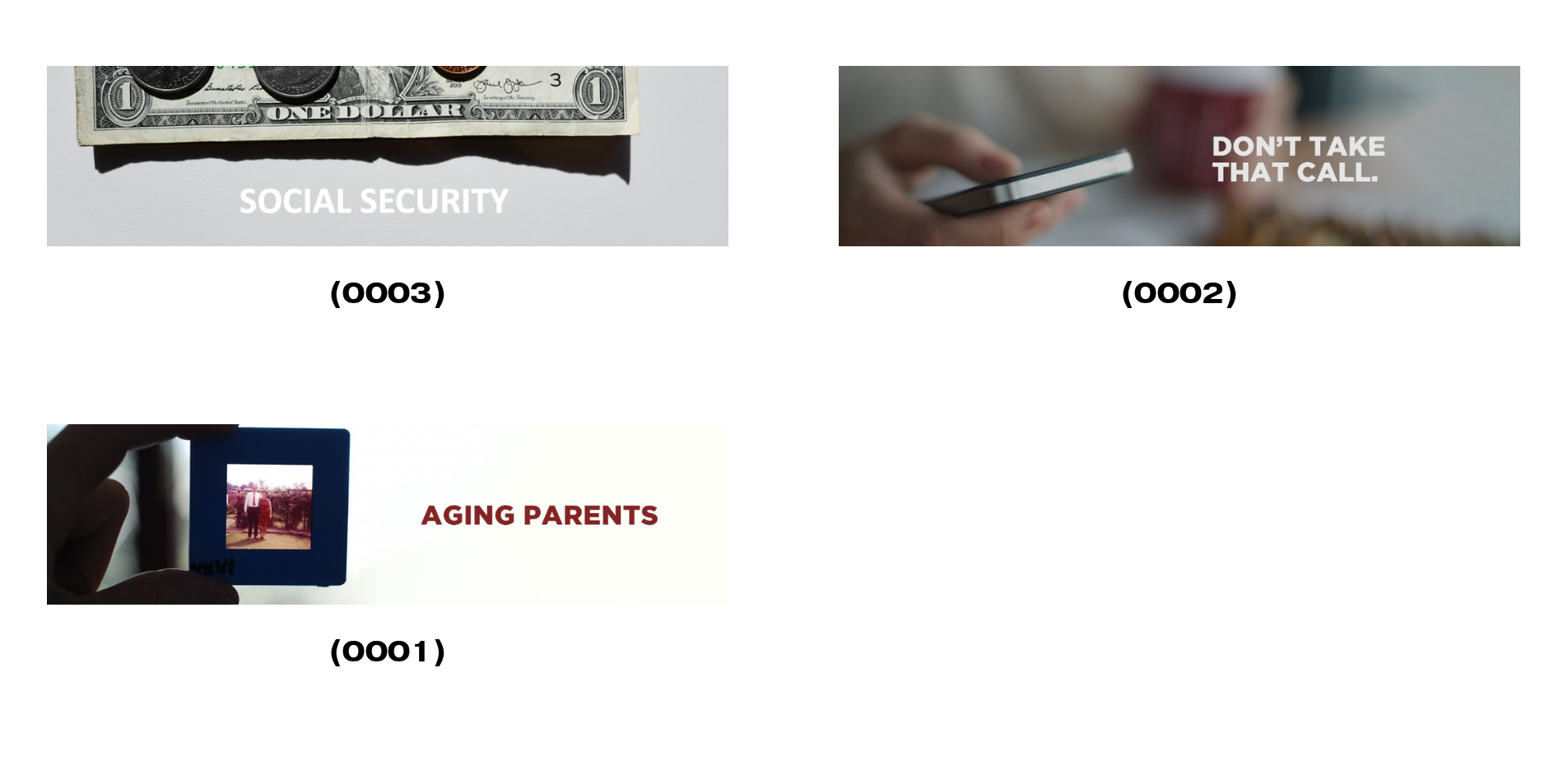
click at [246, 510] on img at bounding box center [387, 514] width 682 height 181
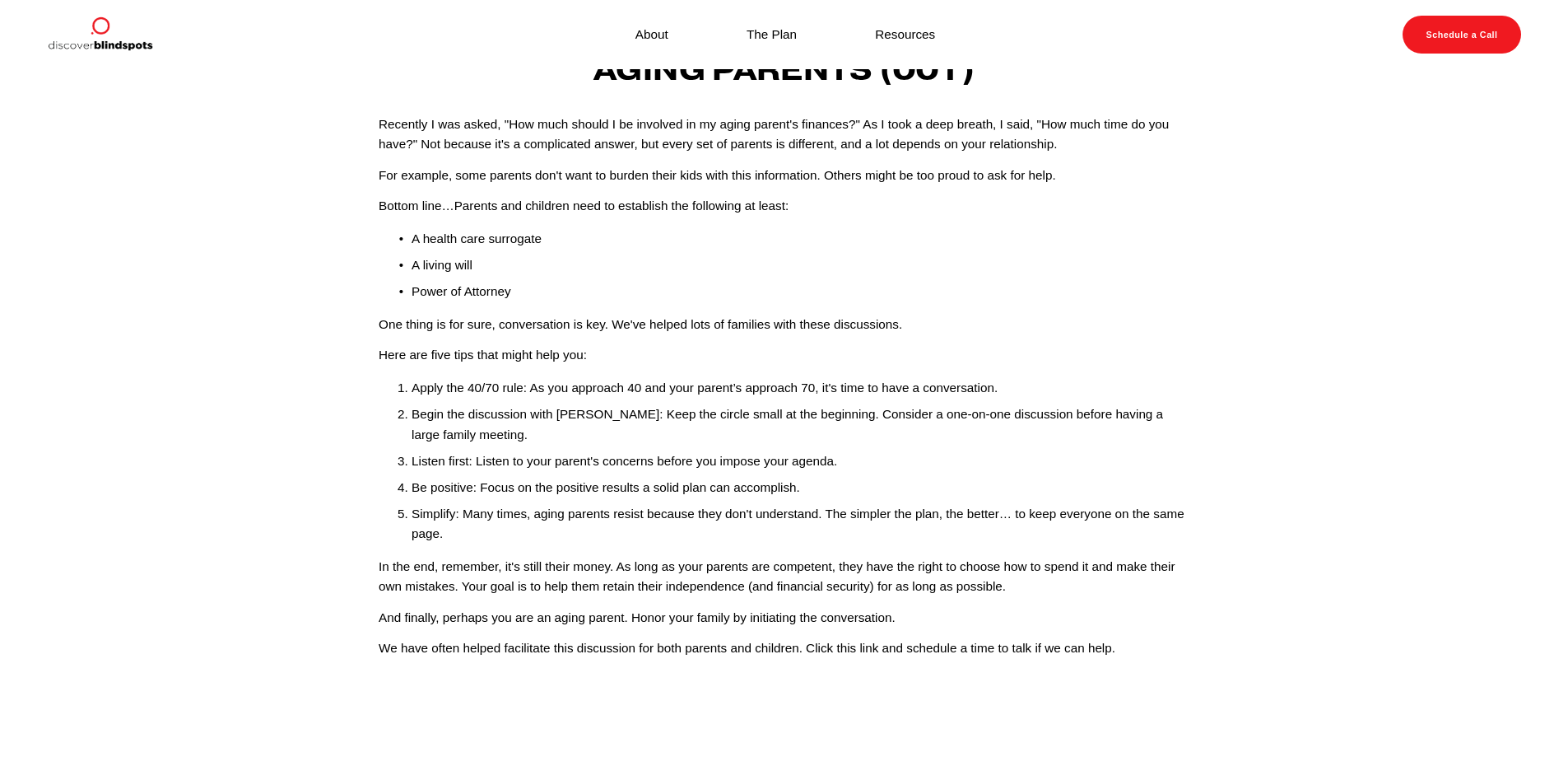
scroll to position [143, 0]
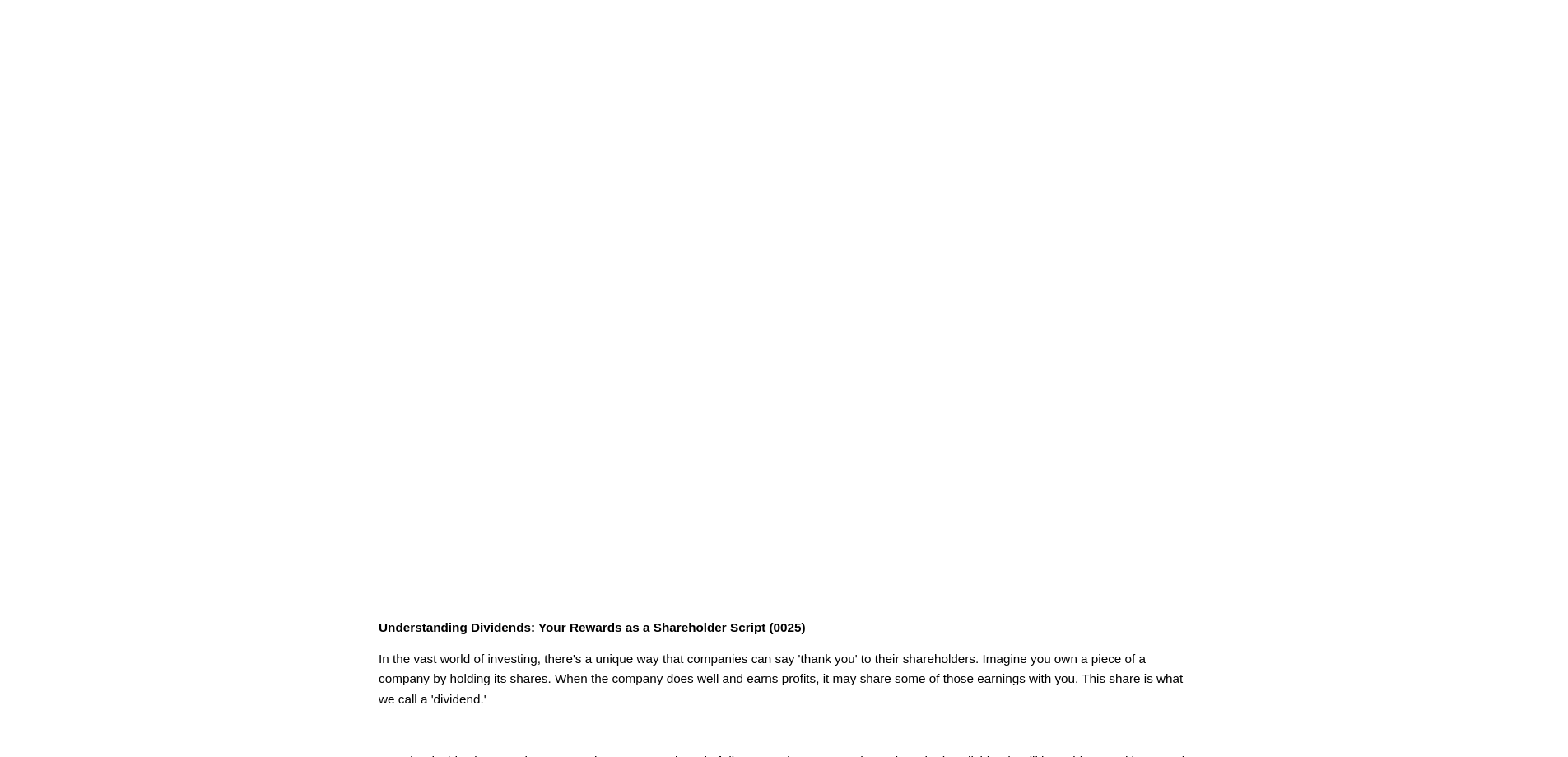
scroll to position [174, 0]
